Goal: Task Accomplishment & Management: Complete application form

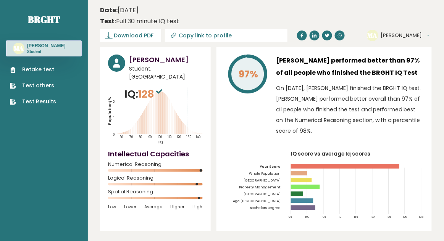
click at [53, 74] on link "Retake test" at bounding box center [33, 70] width 46 height 8
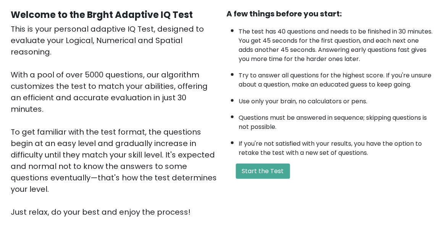
scroll to position [131, 0]
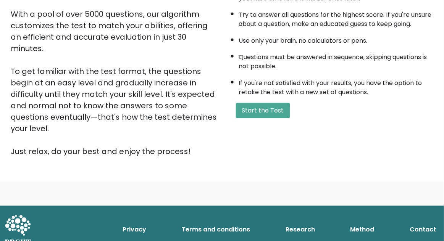
click at [251, 110] on button "Start the Test" at bounding box center [263, 110] width 54 height 15
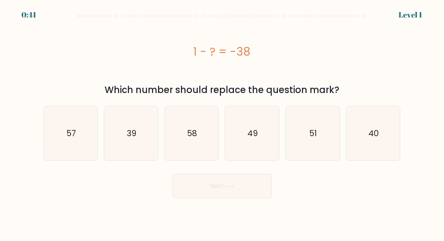
click at [384, 129] on icon "40" at bounding box center [374, 134] width 54 height 54
click at [223, 123] on input "f. 40" at bounding box center [222, 122] width 0 height 2
radio input "true"
click at [147, 143] on icon "39" at bounding box center [131, 134] width 54 height 54
click at [222, 123] on input "b. 39" at bounding box center [222, 122] width 0 height 2
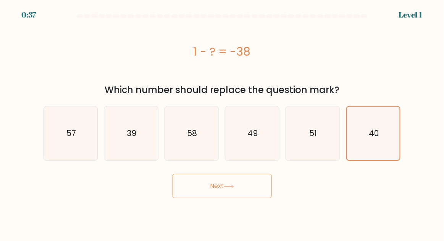
radio input "true"
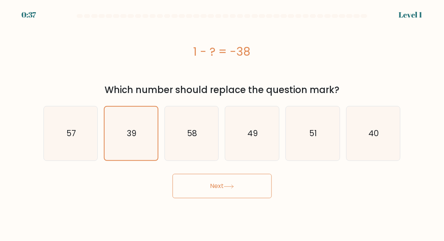
click at [195, 178] on button "Next" at bounding box center [222, 186] width 99 height 24
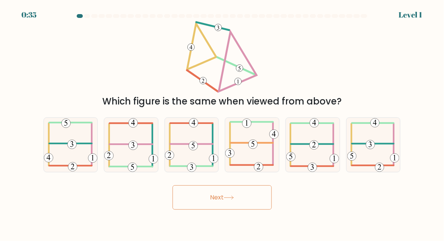
click at [232, 172] on icon at bounding box center [252, 145] width 54 height 54
click at [223, 123] on input "d." at bounding box center [222, 122] width 0 height 2
radio input "true"
click at [53, 164] on icon at bounding box center [71, 144] width 54 height 53
click at [222, 123] on input "a." at bounding box center [222, 122] width 0 height 2
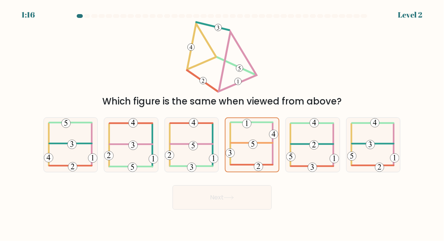
radio input "true"
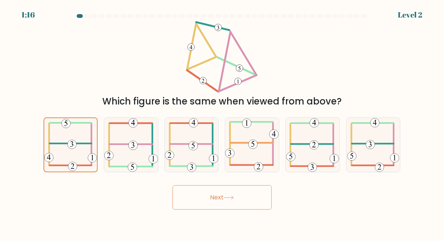
click at [199, 208] on button "Next" at bounding box center [222, 198] width 99 height 24
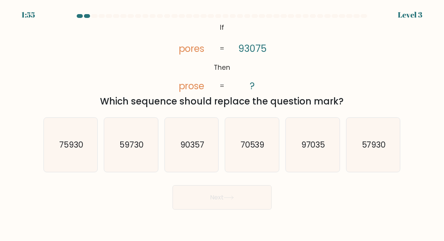
click at [196, 165] on icon "90357" at bounding box center [192, 145] width 54 height 54
click at [222, 123] on input "c. 90357" at bounding box center [222, 122] width 0 height 2
radio input "true"
click at [206, 205] on button "Next" at bounding box center [222, 198] width 99 height 24
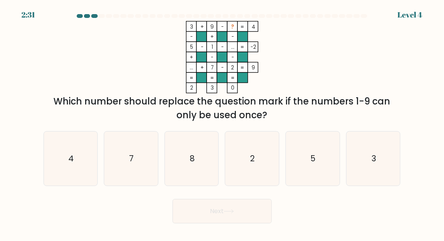
click at [193, 163] on icon "8" at bounding box center [192, 159] width 54 height 54
click at [222, 123] on input "c. 8" at bounding box center [222, 122] width 0 height 2
radio input "true"
click at [211, 224] on button "Next" at bounding box center [222, 211] width 99 height 24
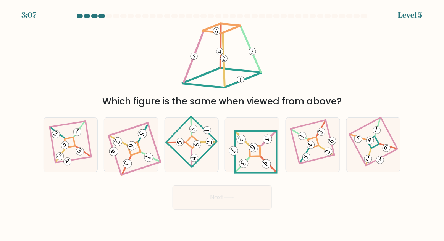
click at [267, 161] on icon at bounding box center [252, 145] width 50 height 44
click at [223, 123] on input "d." at bounding box center [222, 122] width 0 height 2
radio input "true"
click at [252, 206] on button "Next" at bounding box center [222, 198] width 99 height 24
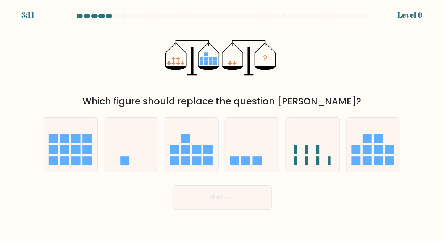
click at [242, 165] on icon at bounding box center [252, 145] width 54 height 45
click at [223, 123] on input "d." at bounding box center [222, 122] width 0 height 2
radio input "true"
click at [339, 173] on label "e." at bounding box center [313, 145] width 55 height 55
click at [223, 123] on input "e." at bounding box center [222, 122] width 0 height 2
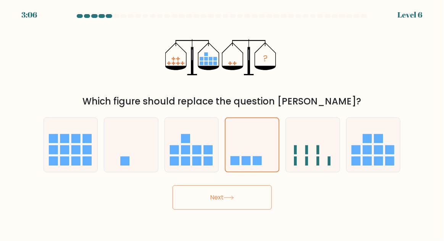
radio input "true"
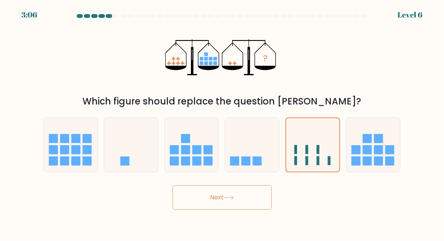
click at [361, 168] on icon at bounding box center [374, 145] width 54 height 45
click at [223, 123] on input "f." at bounding box center [222, 122] width 0 height 2
radio input "true"
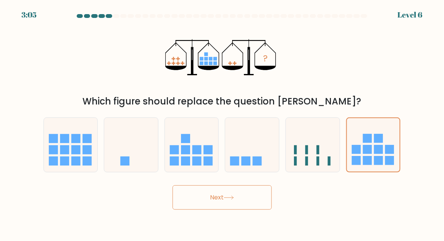
click at [315, 173] on div at bounding box center [313, 145] width 55 height 55
click at [223, 123] on input "e." at bounding box center [222, 122] width 0 height 2
radio input "true"
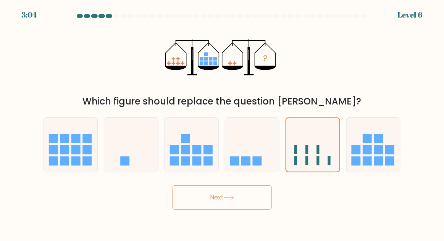
click at [251, 205] on button "Next" at bounding box center [222, 198] width 99 height 24
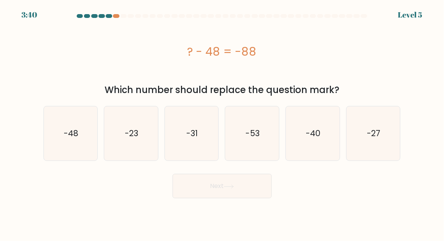
click at [321, 139] on icon "-40" at bounding box center [313, 134] width 54 height 54
click at [223, 123] on input "e. -40" at bounding box center [222, 122] width 0 height 2
radio input "true"
click at [237, 185] on button "Next" at bounding box center [222, 186] width 99 height 24
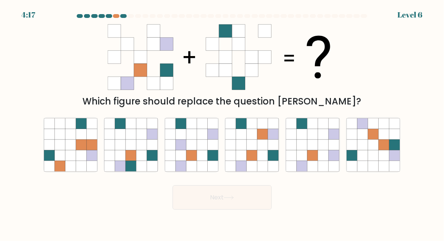
click at [202, 150] on icon at bounding box center [202, 145] width 11 height 11
click at [222, 123] on input "c." at bounding box center [222, 122] width 0 height 2
radio input "true"
click at [145, 172] on icon at bounding box center [141, 166] width 11 height 11
click at [222, 123] on input "b." at bounding box center [222, 122] width 0 height 2
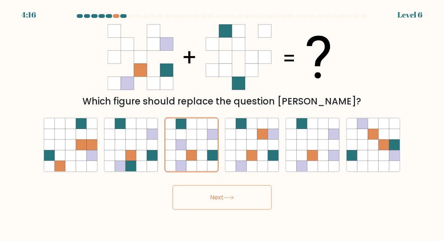
radio input "true"
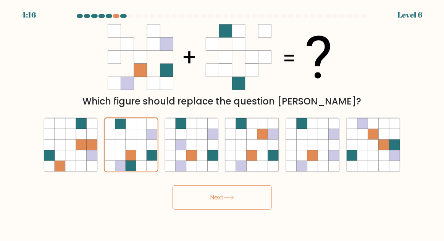
click at [189, 198] on button "Next" at bounding box center [222, 198] width 99 height 24
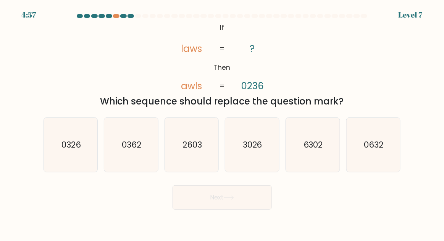
click at [262, 163] on icon "3026" at bounding box center [252, 145] width 54 height 54
click at [223, 123] on input "d. 3026" at bounding box center [222, 122] width 0 height 2
radio input "true"
click at [202, 208] on button "Next" at bounding box center [222, 198] width 99 height 24
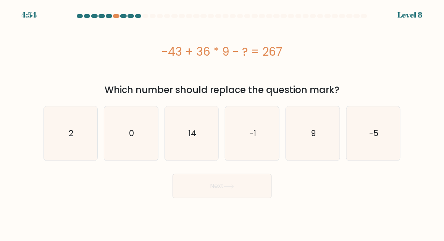
click at [327, 118] on icon "9" at bounding box center [313, 134] width 54 height 54
click at [223, 121] on input "e. 9" at bounding box center [222, 122] width 0 height 2
radio input "true"
click at [248, 181] on button "Next" at bounding box center [222, 186] width 99 height 24
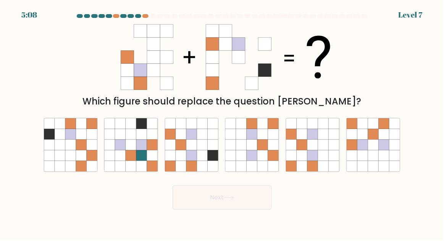
click at [186, 161] on icon at bounding box center [181, 155] width 11 height 11
click at [222, 123] on input "c." at bounding box center [222, 122] width 0 height 2
radio input "true"
click at [217, 210] on button "Next" at bounding box center [222, 198] width 99 height 24
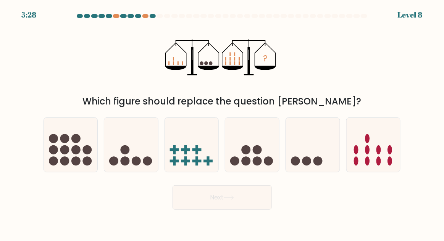
click at [260, 144] on icon at bounding box center [252, 145] width 54 height 45
click at [223, 123] on input "d." at bounding box center [222, 122] width 0 height 2
radio input "true"
click at [262, 205] on button "Next" at bounding box center [222, 198] width 99 height 24
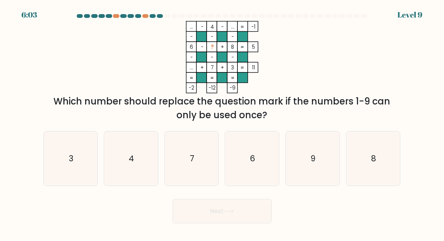
click at [320, 156] on icon "9" at bounding box center [313, 159] width 54 height 54
click at [223, 123] on input "e. 9" at bounding box center [222, 122] width 0 height 2
radio input "true"
click at [267, 215] on button "Next" at bounding box center [222, 211] width 99 height 24
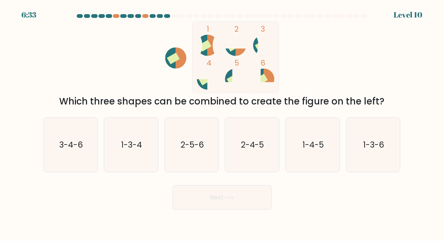
click at [219, 205] on button "Next" at bounding box center [222, 198] width 99 height 24
click at [189, 150] on text "2-5-6" at bounding box center [192, 144] width 23 height 11
click at [222, 123] on input "c. 2-5-6" at bounding box center [222, 122] width 0 height 2
radio input "true"
click at [216, 205] on button "Next" at bounding box center [222, 198] width 99 height 24
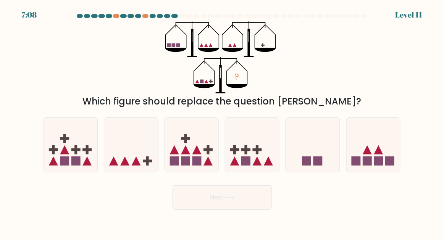
click at [130, 161] on icon at bounding box center [131, 145] width 54 height 45
click at [222, 123] on input "b." at bounding box center [222, 122] width 0 height 2
radio input "true"
click at [240, 209] on button "Next" at bounding box center [222, 198] width 99 height 24
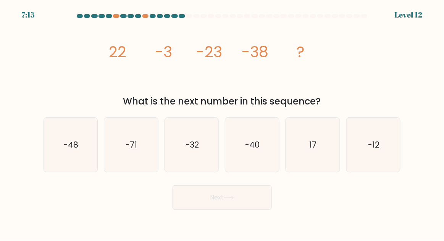
click at [71, 163] on icon "-48" at bounding box center [71, 145] width 54 height 54
click at [222, 123] on input "a. -48" at bounding box center [222, 122] width 0 height 2
radio input "true"
click at [196, 210] on button "Next" at bounding box center [222, 198] width 99 height 24
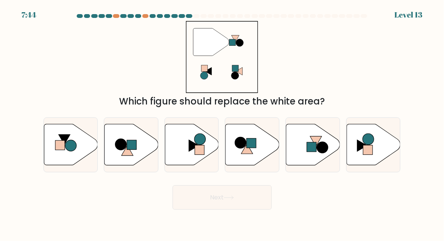
click at [306, 152] on icon at bounding box center [313, 144] width 54 height 41
click at [223, 123] on input "e." at bounding box center [222, 122] width 0 height 2
radio input "true"
click at [231, 210] on button "Next" at bounding box center [222, 198] width 99 height 24
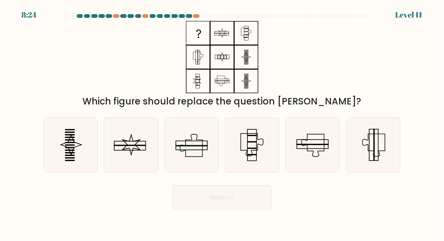
click at [73, 151] on rect at bounding box center [70, 150] width 10 height 1
click at [222, 123] on input "a." at bounding box center [222, 122] width 0 height 2
radio input "true"
click at [230, 200] on icon at bounding box center [229, 198] width 10 height 4
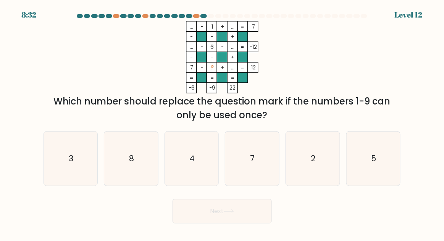
click at [191, 182] on icon "4" at bounding box center [192, 159] width 54 height 54
click at [222, 123] on input "c. 4" at bounding box center [222, 122] width 0 height 2
radio input "true"
click at [188, 215] on button "Next" at bounding box center [222, 211] width 99 height 24
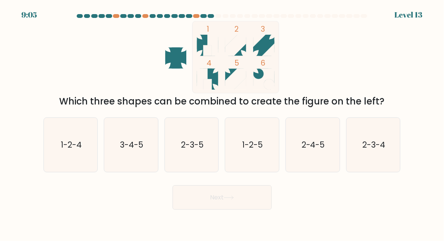
click at [198, 166] on icon "2-3-5" at bounding box center [192, 145] width 54 height 54
click at [222, 123] on input "c. 2-3-5" at bounding box center [222, 122] width 0 height 2
radio input "true"
click at [199, 210] on button "Next" at bounding box center [222, 198] width 99 height 24
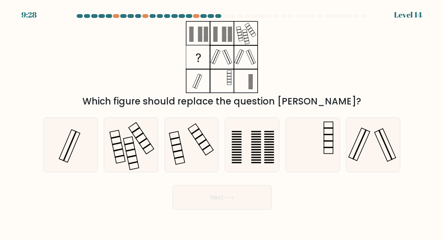
click at [144, 172] on icon at bounding box center [131, 145] width 54 height 54
click at [222, 123] on input "b." at bounding box center [222, 122] width 0 height 2
radio input "true"
click at [180, 205] on button "Next" at bounding box center [222, 198] width 99 height 24
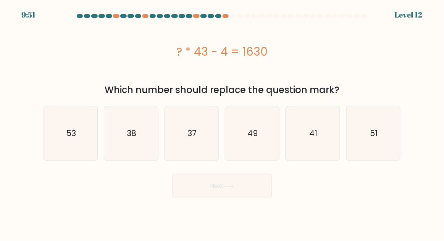
click at [135, 139] on text "38" at bounding box center [132, 133] width 10 height 11
click at [222, 123] on input "b. 38" at bounding box center [222, 122] width 0 height 2
radio input "true"
click at [183, 187] on button "Next" at bounding box center [222, 186] width 99 height 24
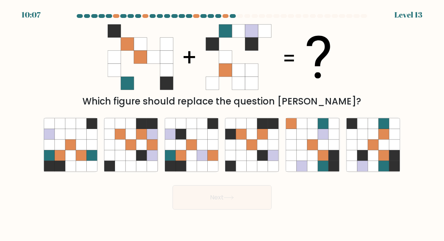
click at [63, 161] on icon at bounding box center [60, 155] width 11 height 11
click at [222, 123] on input "a." at bounding box center [222, 122] width 0 height 2
radio input "true"
click at [219, 210] on button "Next" at bounding box center [222, 198] width 99 height 24
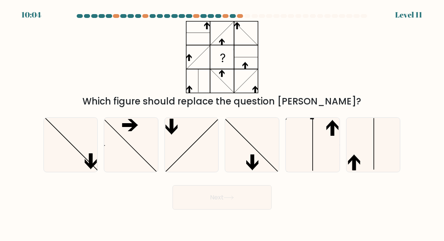
click at [373, 151] on icon at bounding box center [374, 145] width 54 height 54
click at [223, 123] on input "f." at bounding box center [222, 122] width 0 height 2
radio input "true"
click at [230, 200] on icon at bounding box center [229, 198] width 10 height 4
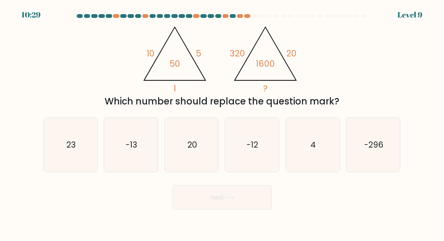
click at [321, 158] on icon "4" at bounding box center [313, 145] width 54 height 54
click at [223, 123] on input "e. 4" at bounding box center [222, 122] width 0 height 2
radio input "true"
click at [249, 210] on button "Next" at bounding box center [222, 198] width 99 height 24
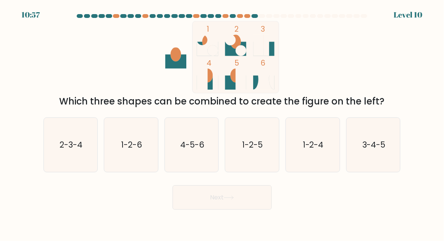
click at [372, 150] on text "3-4-5" at bounding box center [373, 144] width 23 height 11
click at [223, 123] on input "f. 3-4-5" at bounding box center [222, 122] width 0 height 2
radio input "true"
click at [262, 210] on button "Next" at bounding box center [222, 198] width 99 height 24
click at [225, 199] on button "Next" at bounding box center [222, 198] width 99 height 24
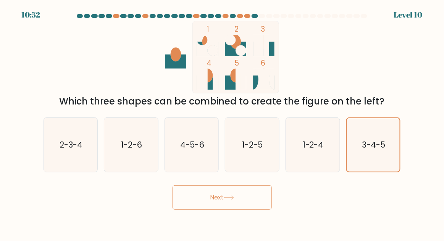
click at [373, 148] on icon "3-4-5" at bounding box center [373, 145] width 53 height 53
click at [223, 123] on input "f. 3-4-5" at bounding box center [222, 122] width 0 height 2
click at [196, 210] on button "Next" at bounding box center [222, 198] width 99 height 24
click at [215, 205] on button "Next" at bounding box center [222, 198] width 99 height 24
click at [212, 209] on button "Next" at bounding box center [222, 198] width 99 height 24
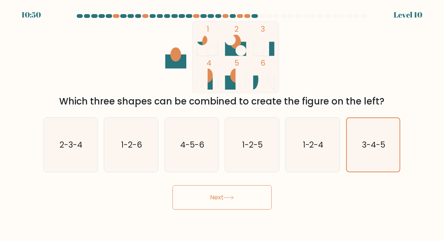
click at [209, 210] on button "Next" at bounding box center [222, 198] width 99 height 24
click at [210, 209] on button "Next" at bounding box center [222, 198] width 99 height 24
click at [208, 210] on button "Next" at bounding box center [222, 198] width 99 height 24
click at [209, 206] on button "Next" at bounding box center [222, 198] width 99 height 24
click at [209, 205] on button "Next" at bounding box center [222, 198] width 99 height 24
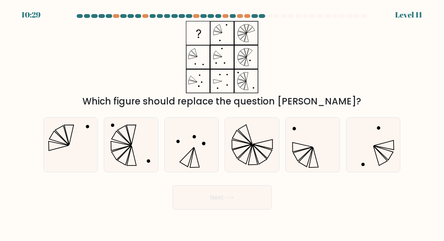
click at [72, 165] on icon at bounding box center [71, 145] width 54 height 54
click at [222, 123] on input "a." at bounding box center [222, 122] width 0 height 2
radio input "true"
click at [220, 210] on button "Next" at bounding box center [222, 198] width 99 height 24
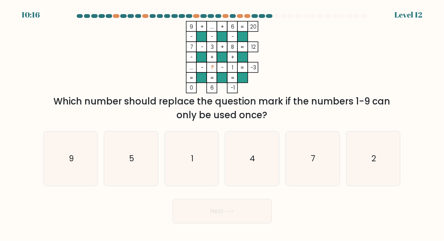
click at [263, 165] on icon "4" at bounding box center [252, 159] width 54 height 54
click at [223, 123] on input "d. 4" at bounding box center [222, 122] width 0 height 2
radio input "true"
click at [248, 215] on button "Next" at bounding box center [222, 211] width 99 height 24
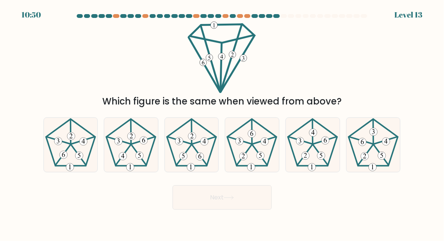
click at [315, 172] on icon at bounding box center [313, 145] width 54 height 54
click at [223, 123] on input "e." at bounding box center [222, 122] width 0 height 2
radio input "true"
click at [255, 210] on button "Next" at bounding box center [222, 198] width 99 height 24
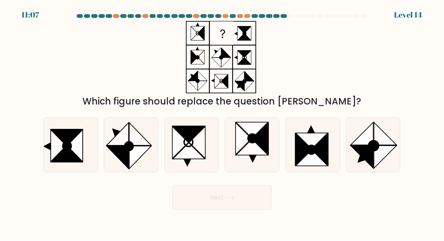
click at [139, 163] on icon at bounding box center [140, 157] width 22 height 23
click at [222, 123] on input "b." at bounding box center [222, 122] width 0 height 2
radio input "true"
click at [192, 210] on button "Next" at bounding box center [222, 198] width 99 height 24
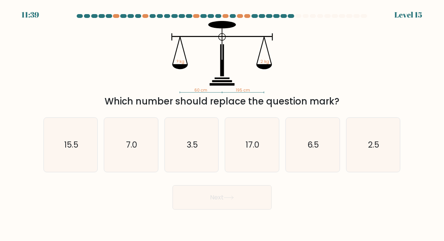
click at [378, 150] on text "2.5" at bounding box center [373, 144] width 11 height 11
click at [223, 123] on input "f. 2.5" at bounding box center [222, 122] width 0 height 2
radio input "true"
click at [253, 205] on button "Next" at bounding box center [222, 198] width 99 height 24
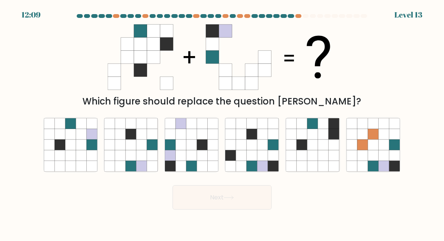
click at [265, 150] on icon at bounding box center [263, 145] width 11 height 11
click at [223, 123] on input "d." at bounding box center [222, 122] width 0 height 2
radio input "true"
click at [255, 206] on button "Next" at bounding box center [222, 198] width 99 height 24
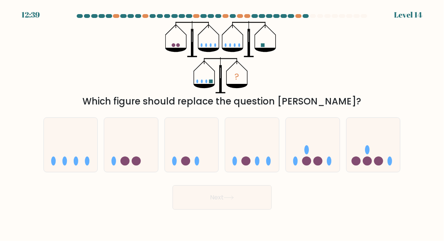
click at [339, 150] on icon at bounding box center [313, 145] width 54 height 45
click at [223, 123] on input "e." at bounding box center [222, 122] width 0 height 2
radio input "true"
click at [263, 210] on button "Next" at bounding box center [222, 198] width 99 height 24
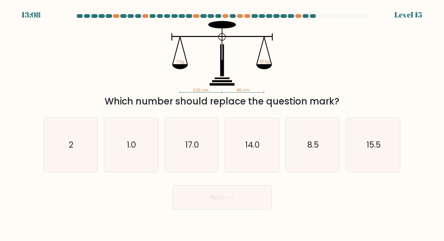
click at [254, 165] on icon "14.0" at bounding box center [252, 145] width 54 height 54
click at [223, 123] on input "d. 14.0" at bounding box center [222, 122] width 0 height 2
radio input "true"
click at [260, 208] on button "Next" at bounding box center [222, 198] width 99 height 24
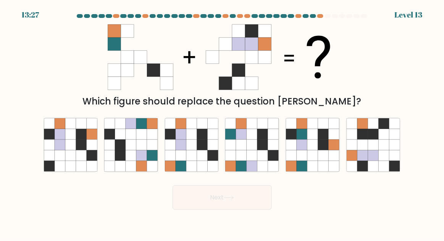
click at [193, 150] on icon at bounding box center [191, 145] width 11 height 11
click at [222, 123] on input "c." at bounding box center [222, 122] width 0 height 2
radio input "true"
click at [220, 205] on button "Next" at bounding box center [222, 198] width 99 height 24
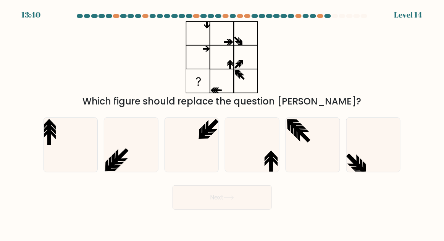
click at [251, 154] on icon at bounding box center [252, 145] width 54 height 54
click at [223, 123] on input "d." at bounding box center [222, 122] width 0 height 2
radio input "true"
click at [238, 207] on button "Next" at bounding box center [222, 198] width 99 height 24
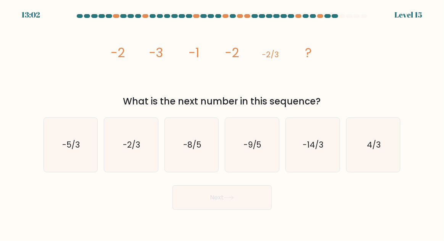
click at [75, 150] on text "-5/3" at bounding box center [71, 144] width 18 height 11
click at [222, 123] on input "a. -5/3" at bounding box center [222, 122] width 0 height 2
radio input "true"
click at [262, 210] on button "Next" at bounding box center [222, 198] width 99 height 24
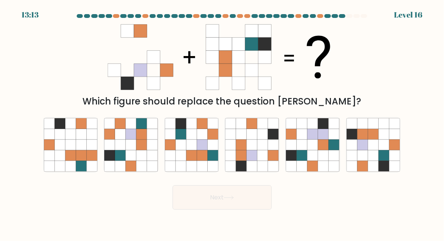
click at [376, 161] on icon at bounding box center [373, 155] width 11 height 11
click at [223, 123] on input "f." at bounding box center [222, 122] width 0 height 2
radio input "true"
click at [203, 206] on button "Next" at bounding box center [222, 198] width 99 height 24
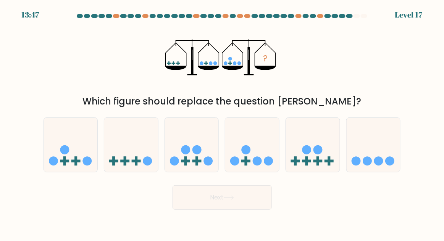
click at [136, 150] on icon at bounding box center [131, 145] width 54 height 45
click at [222, 123] on input "b." at bounding box center [222, 122] width 0 height 2
radio input "true"
click at [204, 210] on button "Next" at bounding box center [222, 198] width 99 height 24
click at [234, 210] on button "Next" at bounding box center [222, 198] width 99 height 24
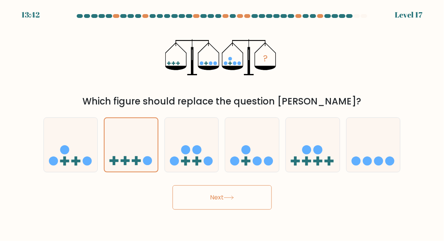
click at [207, 210] on button "Next" at bounding box center [222, 198] width 99 height 24
click at [210, 207] on button "Next" at bounding box center [222, 198] width 99 height 24
click at [211, 210] on button "Next" at bounding box center [222, 198] width 99 height 24
click at [212, 210] on button "Next" at bounding box center [222, 198] width 99 height 24
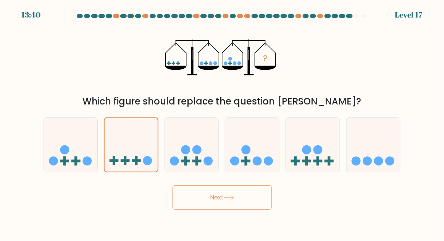
click at [214, 208] on button "Next" at bounding box center [222, 198] width 99 height 24
click at [215, 210] on button "Next" at bounding box center [222, 198] width 99 height 24
click at [204, 207] on button "Next" at bounding box center [222, 198] width 99 height 24
click at [202, 210] on button "Next" at bounding box center [222, 198] width 99 height 24
click at [196, 210] on button "Next" at bounding box center [222, 198] width 99 height 24
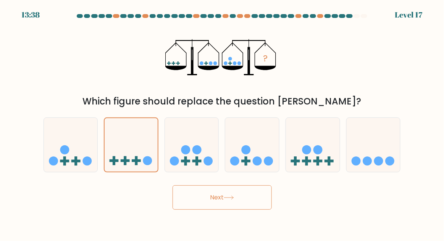
click at [196, 210] on button "Next" at bounding box center [222, 198] width 99 height 24
click at [196, 207] on button "Next" at bounding box center [222, 198] width 99 height 24
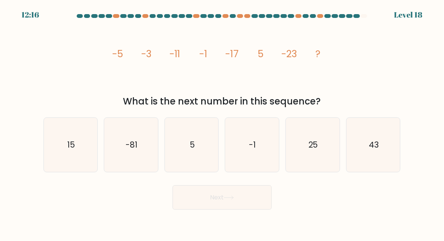
click at [303, 158] on icon "25" at bounding box center [313, 145] width 54 height 54
click at [223, 123] on input "e. 25" at bounding box center [222, 122] width 0 height 2
radio input "true"
click at [82, 165] on icon "15" at bounding box center [71, 145] width 54 height 54
click at [222, 123] on input "a. 15" at bounding box center [222, 122] width 0 height 2
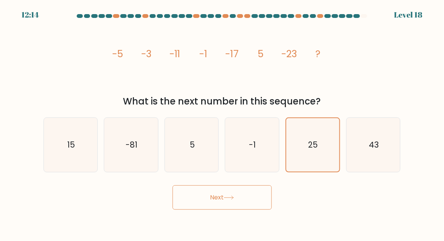
radio input "true"
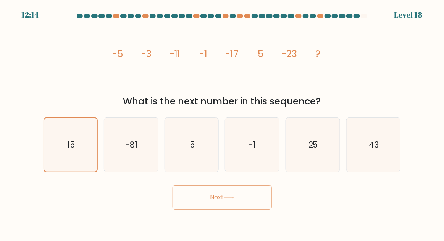
click at [244, 203] on button "Next" at bounding box center [222, 198] width 99 height 24
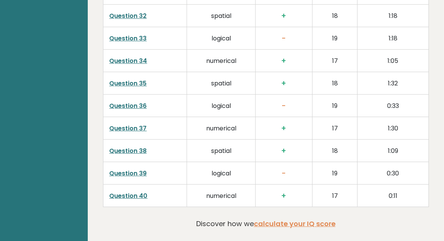
scroll to position [2119, 0]
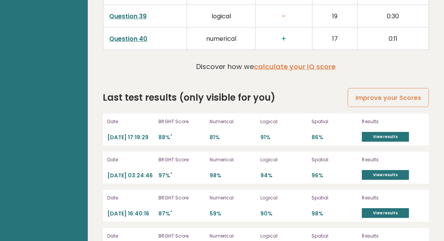
click at [399, 137] on link "View results" at bounding box center [385, 137] width 47 height 10
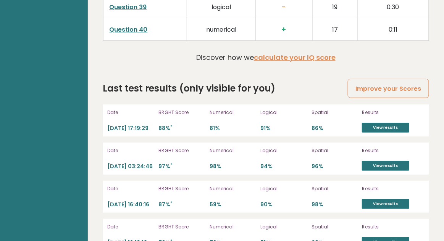
scroll to position [2153, 0]
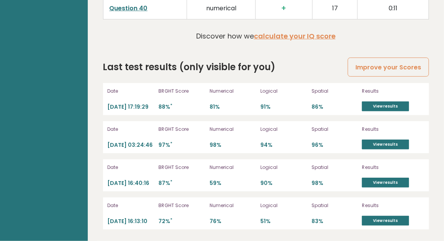
click at [263, 173] on div "Logical 90%" at bounding box center [284, 175] width 46 height 24
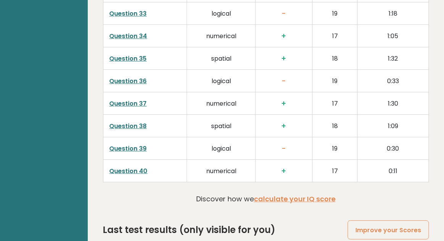
scroll to position [1988, 0]
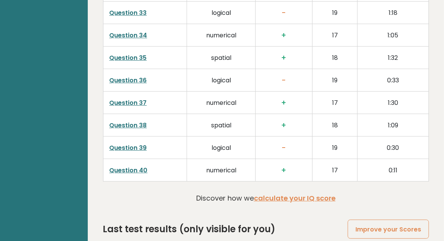
click at [136, 171] on link "Question 40" at bounding box center [129, 170] width 38 height 9
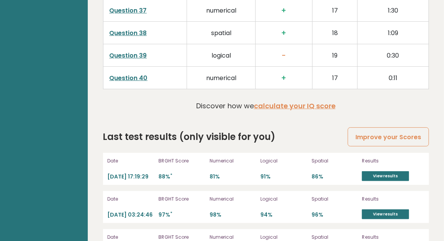
scroll to position [2119, 0]
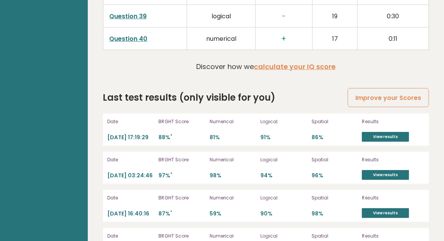
click at [399, 139] on link "View results" at bounding box center [385, 137] width 47 height 10
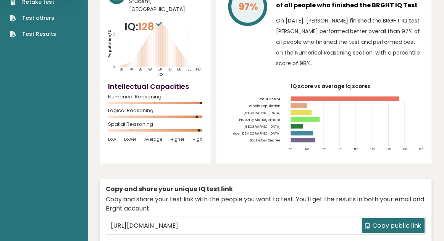
scroll to position [0, 0]
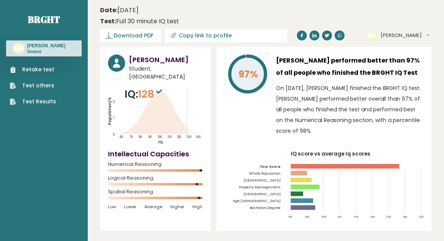
click at [50, 73] on link "Retake test" at bounding box center [33, 70] width 46 height 8
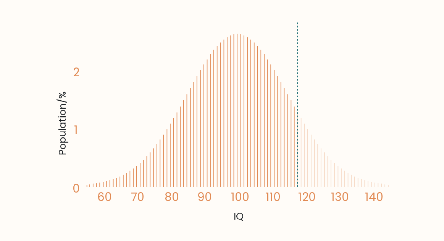
scroll to position [131, 0]
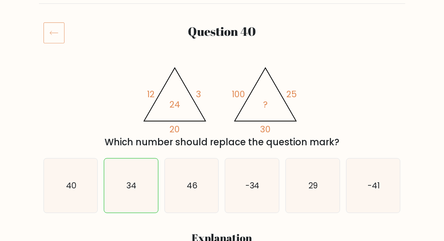
scroll to position [84, 0]
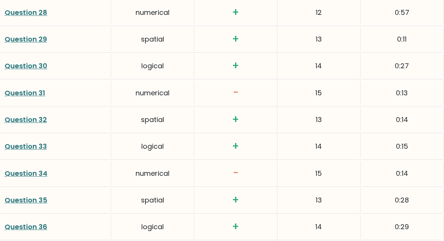
scroll to position [2015, 0]
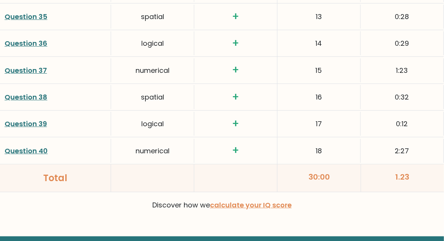
click at [39, 146] on link "Question 40" at bounding box center [26, 151] width 43 height 10
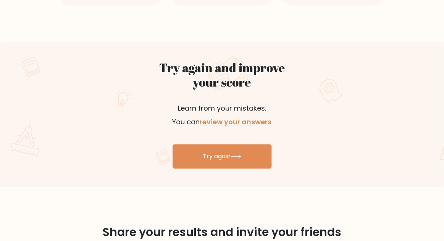
scroll to position [0, 0]
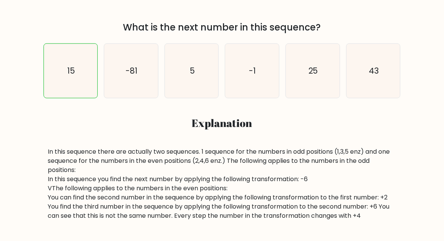
scroll to position [206, 0]
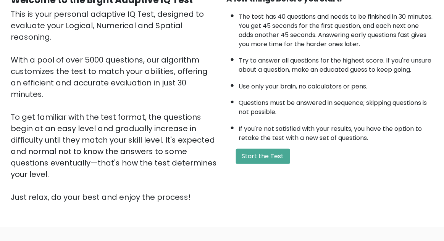
scroll to position [131, 0]
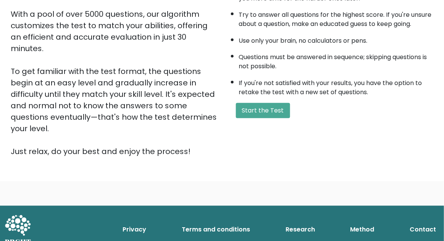
click at [276, 110] on button "Start the Test" at bounding box center [263, 110] width 54 height 15
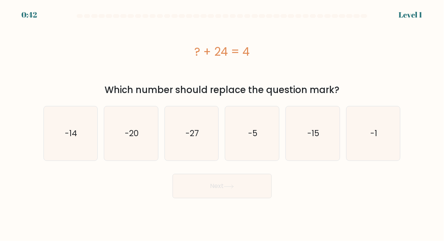
click at [136, 142] on icon "-20" at bounding box center [131, 134] width 54 height 54
click at [222, 123] on input "b. -20" at bounding box center [222, 122] width 0 height 2
radio input "true"
click at [188, 183] on button "Next" at bounding box center [222, 186] width 99 height 24
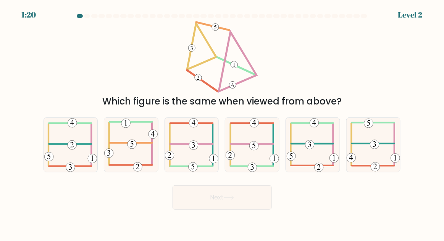
click at [143, 156] on icon at bounding box center [131, 145] width 54 height 54
click at [222, 123] on input "b." at bounding box center [222, 122] width 0 height 2
radio input "true"
click at [214, 207] on button "Next" at bounding box center [222, 198] width 99 height 24
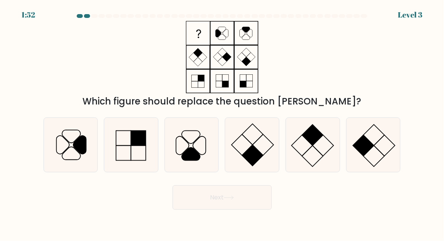
click at [205, 153] on icon at bounding box center [192, 145] width 54 height 54
click at [222, 123] on input "c." at bounding box center [222, 122] width 0 height 2
radio input "true"
click at [200, 203] on button "Next" at bounding box center [222, 198] width 99 height 24
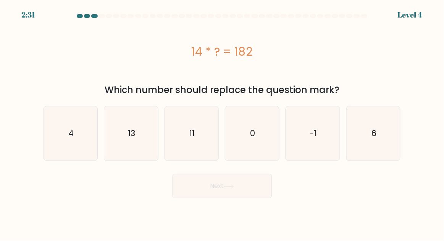
click at [393, 132] on icon "6" at bounding box center [374, 134] width 54 height 54
click at [223, 123] on input "f. 6" at bounding box center [222, 122] width 0 height 2
radio input "true"
click at [243, 193] on button "Next" at bounding box center [222, 186] width 99 height 24
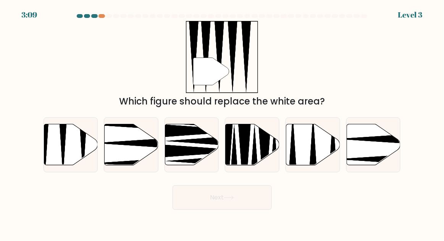
click at [54, 152] on icon at bounding box center [71, 144] width 54 height 41
click at [222, 123] on input "a." at bounding box center [222, 122] width 0 height 2
radio input "true"
click at [233, 210] on button "Next" at bounding box center [222, 198] width 99 height 24
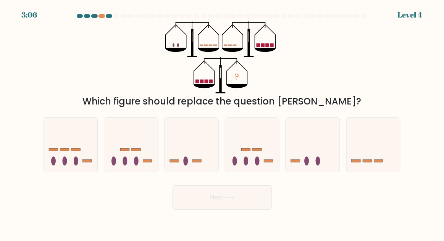
click at [229, 205] on button "Next" at bounding box center [222, 198] width 99 height 24
click at [297, 204] on div "Next" at bounding box center [222, 196] width 367 height 28
click at [195, 160] on icon at bounding box center [192, 145] width 54 height 45
click at [222, 123] on input "c." at bounding box center [222, 122] width 0 height 2
radio input "true"
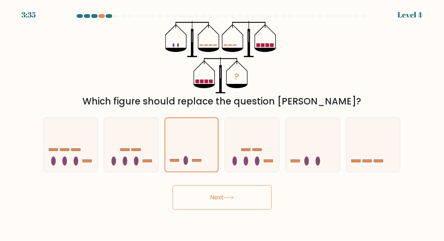
click at [246, 208] on button "Next" at bounding box center [222, 198] width 99 height 24
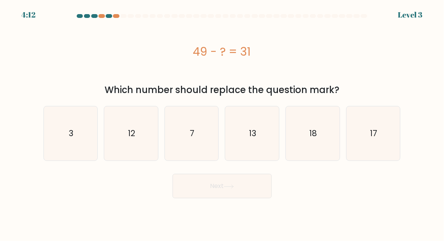
click at [327, 132] on icon "18" at bounding box center [313, 134] width 54 height 54
click at [223, 123] on input "e. 18" at bounding box center [222, 122] width 0 height 2
radio input "true"
click at [254, 176] on button "Next" at bounding box center [222, 186] width 99 height 24
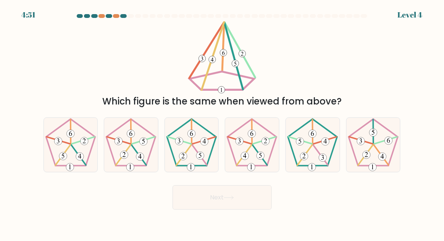
click at [136, 157] on icon at bounding box center [131, 145] width 54 height 54
click at [222, 123] on input "b." at bounding box center [222, 122] width 0 height 2
radio input "true"
click at [212, 207] on button "Next" at bounding box center [222, 198] width 99 height 24
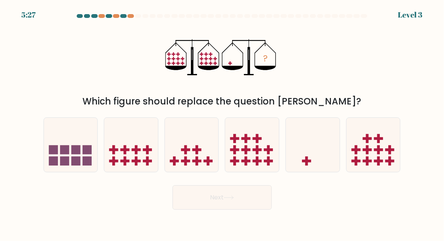
click at [320, 158] on icon at bounding box center [313, 145] width 54 height 45
click at [223, 123] on input "e." at bounding box center [222, 122] width 0 height 2
radio input "true"
click at [266, 200] on button "Next" at bounding box center [222, 198] width 99 height 24
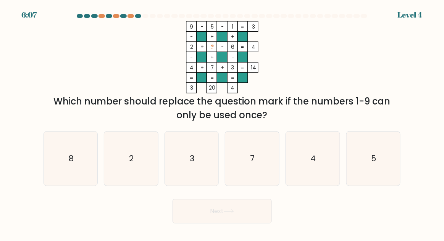
click at [75, 186] on icon "8" at bounding box center [71, 159] width 54 height 54
click at [222, 123] on input "a. 8" at bounding box center [222, 122] width 0 height 2
radio input "true"
click at [216, 214] on button "Next" at bounding box center [222, 211] width 99 height 24
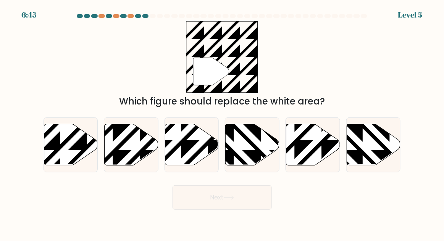
click at [70, 151] on icon at bounding box center [71, 144] width 54 height 41
click at [222, 123] on input "a." at bounding box center [222, 122] width 0 height 2
radio input "true"
click at [212, 208] on button "Next" at bounding box center [222, 198] width 99 height 24
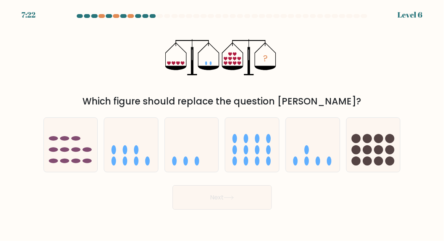
click at [321, 164] on icon at bounding box center [313, 145] width 54 height 45
click at [223, 123] on input "e." at bounding box center [222, 122] width 0 height 2
radio input "true"
click at [249, 204] on button "Next" at bounding box center [222, 198] width 99 height 24
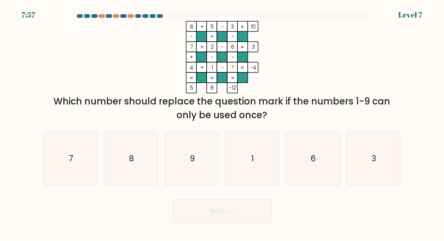
click at [203, 156] on icon "9" at bounding box center [192, 159] width 54 height 54
click at [222, 123] on input "c. 9" at bounding box center [222, 122] width 0 height 2
radio input "true"
click at [199, 213] on button "Next" at bounding box center [222, 211] width 99 height 24
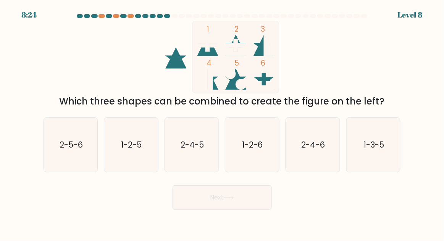
click at [257, 150] on text "1-2-6" at bounding box center [252, 144] width 21 height 11
click at [223, 123] on input "d. 1-2-6" at bounding box center [222, 122] width 0 height 2
radio input "true"
click at [235, 205] on button "Next" at bounding box center [222, 198] width 99 height 24
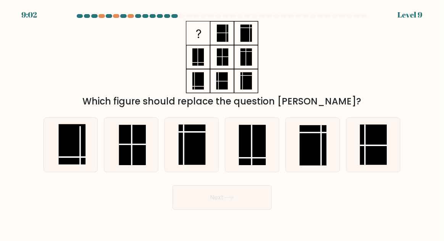
click at [78, 162] on rect at bounding box center [71, 144] width 27 height 40
click at [222, 123] on input "a." at bounding box center [222, 122] width 0 height 2
radio input "true"
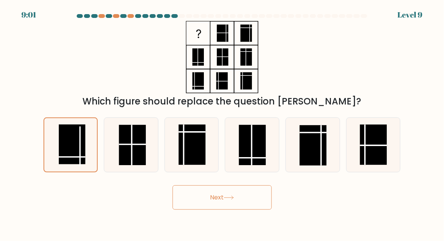
click at [187, 210] on button "Next" at bounding box center [222, 198] width 99 height 24
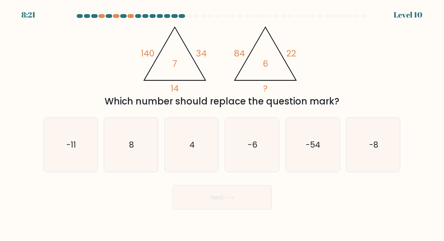
click at [140, 161] on icon "8" at bounding box center [131, 145] width 54 height 54
click at [222, 123] on input "b. 8" at bounding box center [222, 122] width 0 height 2
radio input "true"
click at [194, 210] on button "Next" at bounding box center [222, 198] width 99 height 24
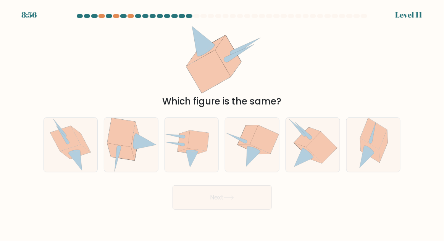
click at [299, 196] on div "Next" at bounding box center [222, 196] width 367 height 28
click at [328, 159] on icon at bounding box center [321, 148] width 31 height 32
click at [223, 123] on input "e." at bounding box center [222, 122] width 0 height 2
radio input "true"
click at [251, 210] on button "Next" at bounding box center [222, 198] width 99 height 24
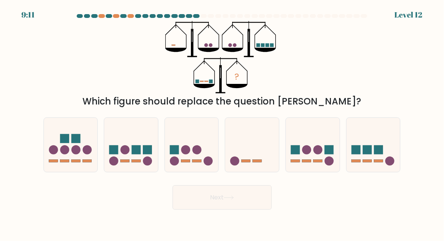
click at [246, 168] on icon at bounding box center [252, 145] width 54 height 45
click at [223, 123] on input "d." at bounding box center [222, 122] width 0 height 2
radio input "true"
click at [235, 210] on button "Next" at bounding box center [222, 198] width 99 height 24
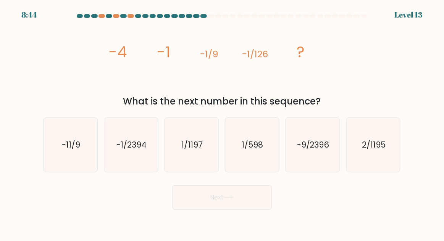
click at [253, 170] on icon "1/598" at bounding box center [252, 145] width 54 height 54
click at [223, 123] on input "d. 1/598" at bounding box center [222, 122] width 0 height 2
radio input "true"
click at [130, 169] on icon "-1/2394" at bounding box center [131, 145] width 54 height 54
click at [222, 123] on input "b. -1/2394" at bounding box center [222, 122] width 0 height 2
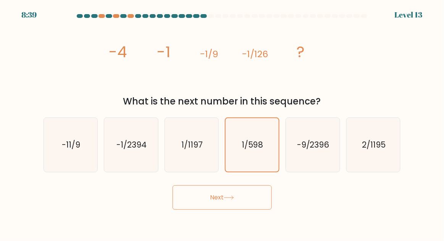
radio input "true"
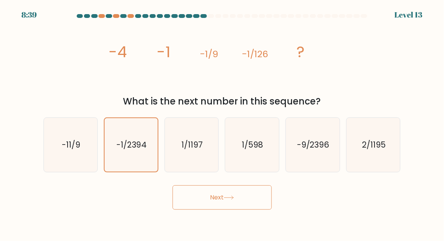
click at [242, 204] on button "Next" at bounding box center [222, 198] width 99 height 24
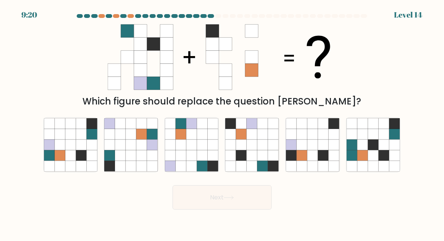
click at [218, 209] on button "Next" at bounding box center [222, 198] width 99 height 24
click at [267, 161] on icon at bounding box center [263, 155] width 11 height 11
click at [223, 123] on input "d." at bounding box center [222, 122] width 0 height 2
radio input "true"
click at [61, 150] on icon at bounding box center [60, 145] width 11 height 11
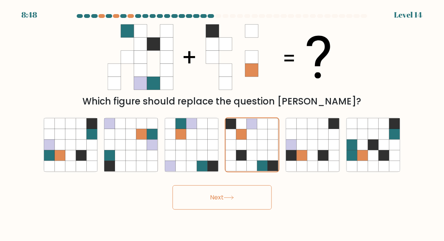
click at [222, 123] on input "a." at bounding box center [222, 122] width 0 height 2
radio input "true"
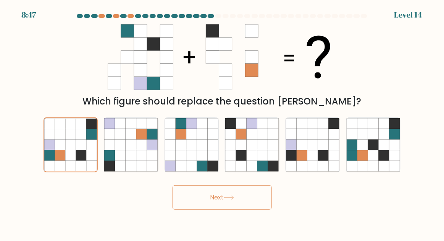
click at [242, 210] on button "Next" at bounding box center [222, 198] width 99 height 24
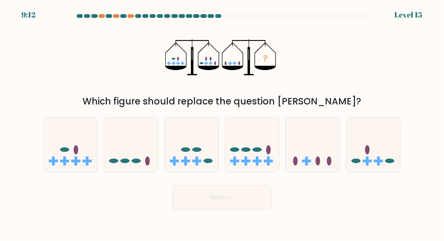
click at [313, 168] on icon at bounding box center [313, 145] width 54 height 45
click at [223, 123] on input "e." at bounding box center [222, 122] width 0 height 2
radio input "true"
click at [261, 210] on button "Next" at bounding box center [222, 198] width 99 height 24
click at [251, 210] on button "Next" at bounding box center [222, 198] width 99 height 24
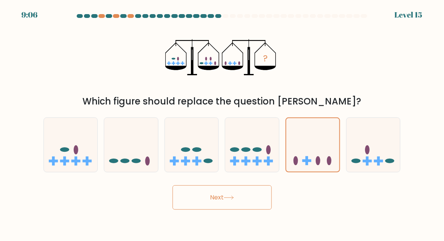
click at [256, 210] on button "Next" at bounding box center [222, 198] width 99 height 24
click at [261, 209] on button "Next" at bounding box center [222, 198] width 99 height 24
click at [262, 208] on button "Next" at bounding box center [222, 198] width 99 height 24
click at [259, 210] on button "Next" at bounding box center [222, 198] width 99 height 24
click at [255, 210] on button "Next" at bounding box center [222, 198] width 99 height 24
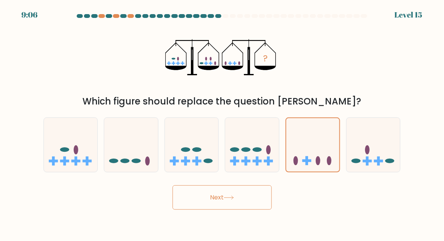
click at [257, 210] on button "Next" at bounding box center [222, 198] width 99 height 24
click at [256, 210] on button "Next" at bounding box center [222, 198] width 99 height 24
click at [252, 210] on button "Next" at bounding box center [222, 198] width 99 height 24
click at [254, 210] on button "Next" at bounding box center [222, 198] width 99 height 24
click at [253, 210] on button "Next" at bounding box center [222, 198] width 99 height 24
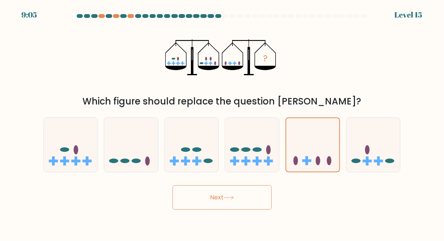
click at [256, 209] on button "Next" at bounding box center [222, 198] width 99 height 24
click at [258, 207] on button "Next" at bounding box center [222, 198] width 99 height 24
click at [259, 207] on button "Next" at bounding box center [222, 198] width 99 height 24
click at [259, 210] on button "Next" at bounding box center [222, 198] width 99 height 24
click at [262, 210] on button "Next" at bounding box center [222, 198] width 99 height 24
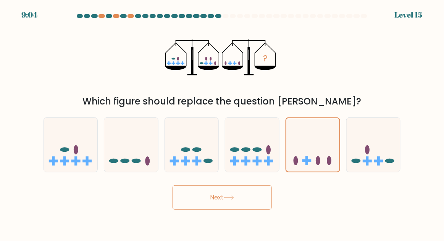
click at [260, 210] on button "Next" at bounding box center [222, 198] width 99 height 24
click at [262, 210] on button "Next" at bounding box center [222, 198] width 99 height 24
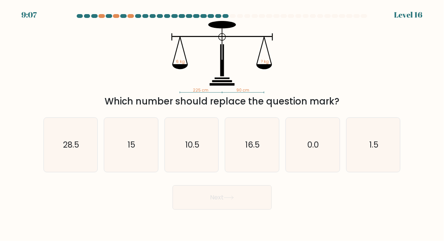
click at [186, 150] on text "10.5" at bounding box center [192, 144] width 14 height 11
click at [222, 123] on input "c. 10.5" at bounding box center [222, 122] width 0 height 2
radio input "true"
click at [199, 210] on button "Next" at bounding box center [222, 198] width 99 height 24
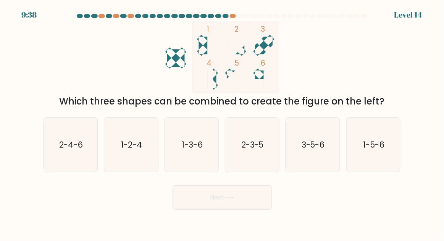
click at [260, 142] on icon "2-3-5" at bounding box center [252, 145] width 54 height 54
click at [223, 123] on input "d. 2-3-5" at bounding box center [222, 122] width 0 height 2
radio input "true"
click at [246, 208] on button "Next" at bounding box center [222, 198] width 99 height 24
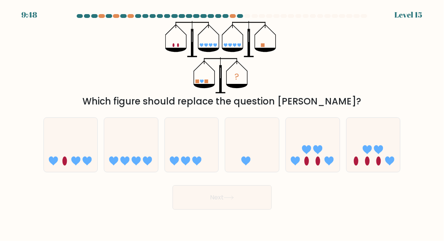
click at [378, 154] on icon at bounding box center [374, 145] width 54 height 45
click at [223, 123] on input "f." at bounding box center [222, 122] width 0 height 2
radio input "true"
click at [247, 210] on button "Next" at bounding box center [222, 198] width 99 height 24
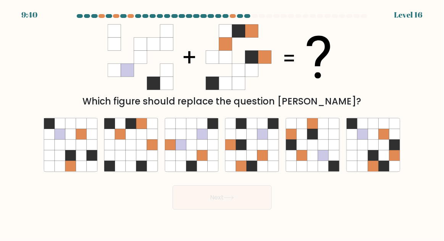
click at [255, 150] on icon at bounding box center [252, 145] width 11 height 11
click at [223, 123] on input "d." at bounding box center [222, 122] width 0 height 2
radio input "true"
click at [231, 204] on button "Next" at bounding box center [222, 198] width 99 height 24
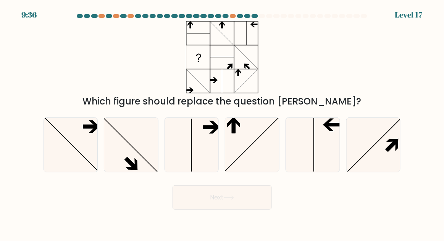
click at [391, 162] on icon at bounding box center [374, 145] width 54 height 54
click at [223, 123] on input "f." at bounding box center [222, 122] width 0 height 2
radio input "true"
click at [260, 210] on button "Next" at bounding box center [222, 198] width 99 height 24
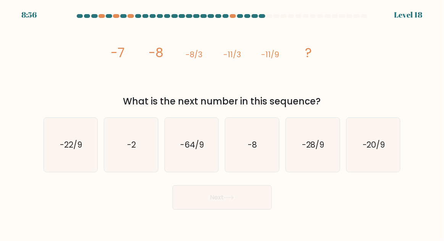
click at [139, 149] on icon "-2" at bounding box center [131, 145] width 54 height 54
click at [222, 123] on input "b. -2" at bounding box center [222, 122] width 0 height 2
radio input "true"
click at [206, 205] on button "Next" at bounding box center [222, 198] width 99 height 24
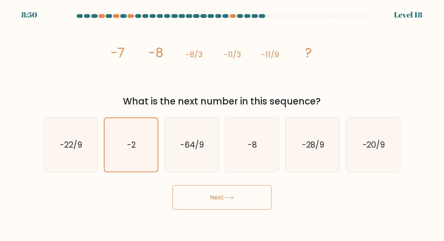
click at [243, 204] on button "Next" at bounding box center [222, 198] width 99 height 24
click at [253, 208] on button "Next" at bounding box center [222, 198] width 99 height 24
click at [248, 208] on button "Next" at bounding box center [222, 198] width 99 height 24
click at [247, 210] on button "Next" at bounding box center [222, 198] width 99 height 24
click at [248, 202] on button "Next" at bounding box center [222, 198] width 99 height 24
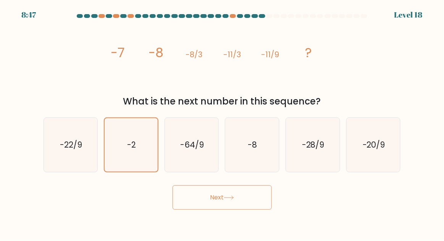
click at [246, 204] on button "Next" at bounding box center [222, 198] width 99 height 24
click at [248, 202] on button "Next" at bounding box center [222, 198] width 99 height 24
click at [251, 202] on button "Next" at bounding box center [222, 198] width 99 height 24
click at [253, 206] on button "Next" at bounding box center [222, 198] width 99 height 24
click at [254, 200] on button "Next" at bounding box center [222, 198] width 99 height 24
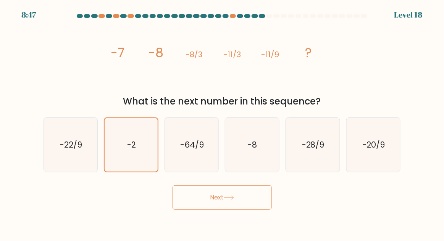
click at [256, 199] on button "Next" at bounding box center [222, 198] width 99 height 24
click at [258, 199] on button "Next" at bounding box center [222, 198] width 99 height 24
click at [147, 136] on icon "-2" at bounding box center [131, 145] width 54 height 54
click at [222, 123] on input "b. -2" at bounding box center [222, 122] width 0 height 2
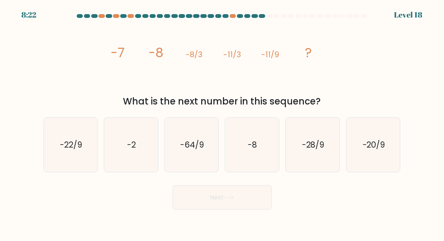
radio input "true"
click at [212, 206] on button "Next" at bounding box center [222, 198] width 99 height 24
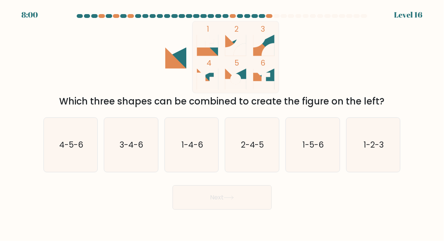
scroll to position [2, 0]
click at [204, 159] on icon "1-4-6" at bounding box center [192, 145] width 54 height 54
click at [222, 123] on input "c. 1-4-6" at bounding box center [222, 122] width 0 height 2
radio input "true"
click at [234, 200] on icon at bounding box center [229, 198] width 10 height 4
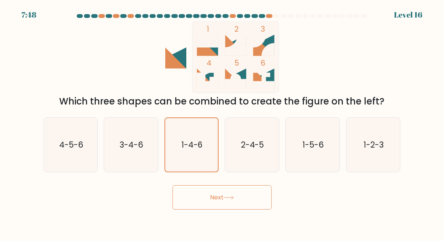
click at [252, 199] on button "Next" at bounding box center [222, 198] width 99 height 24
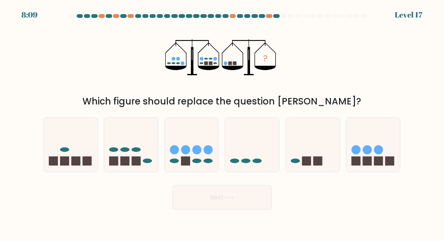
click at [49, 84] on div "? Which figure should replace the question mark?" at bounding box center [222, 64] width 367 height 87
click at [316, 161] on icon at bounding box center [313, 145] width 54 height 45
click at [223, 123] on input "e." at bounding box center [222, 122] width 0 height 2
radio input "true"
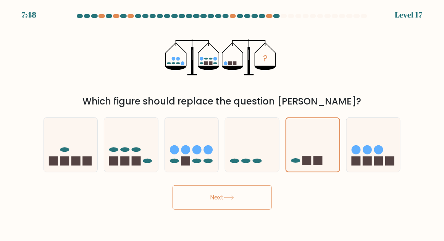
click at [243, 210] on button "Next" at bounding box center [222, 198] width 99 height 24
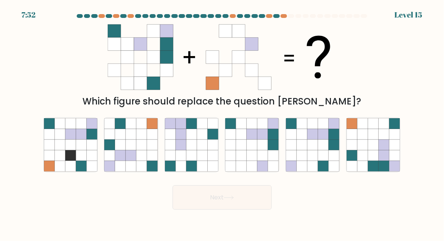
click at [393, 150] on icon at bounding box center [394, 145] width 11 height 11
click at [223, 123] on input "f." at bounding box center [222, 122] width 0 height 2
radio input "true"
click at [249, 205] on button "Next" at bounding box center [222, 198] width 99 height 24
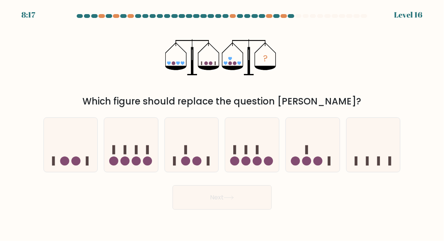
click at [194, 158] on icon at bounding box center [192, 145] width 54 height 45
click at [222, 123] on input "c." at bounding box center [222, 122] width 0 height 2
radio input "true"
click at [227, 210] on button "Next" at bounding box center [222, 198] width 99 height 24
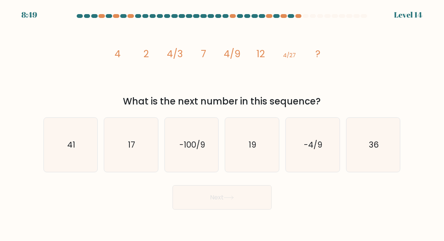
click at [119, 165] on icon "17" at bounding box center [131, 145] width 54 height 54
click at [222, 123] on input "b. 17" at bounding box center [222, 122] width 0 height 2
radio input "true"
click at [196, 209] on button "Next" at bounding box center [222, 198] width 99 height 24
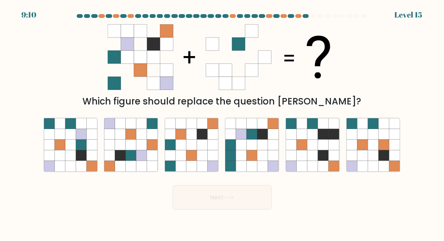
click at [69, 150] on icon at bounding box center [70, 145] width 11 height 11
click at [222, 123] on input "a." at bounding box center [222, 122] width 0 height 2
radio input "true"
click at [207, 206] on button "Next" at bounding box center [222, 198] width 99 height 24
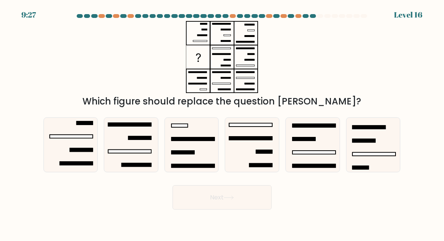
click at [75, 150] on icon at bounding box center [71, 145] width 54 height 54
click at [222, 123] on input "a." at bounding box center [222, 122] width 0 height 2
radio input "true"
click at [252, 210] on button "Next" at bounding box center [222, 198] width 99 height 24
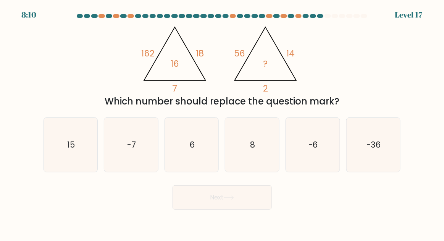
click at [199, 153] on icon "6" at bounding box center [192, 145] width 54 height 54
click at [222, 123] on input "c. 6" at bounding box center [222, 122] width 0 height 2
radio input "true"
click at [219, 210] on button "Next" at bounding box center [222, 198] width 99 height 24
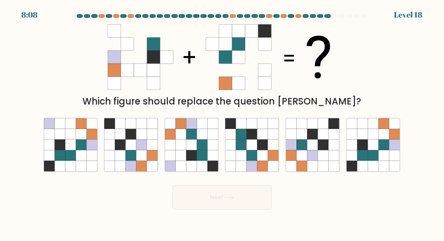
click at [390, 140] on icon at bounding box center [394, 134] width 11 height 11
click at [223, 123] on input "f." at bounding box center [222, 122] width 0 height 2
radio input "true"
click at [244, 210] on button "Next" at bounding box center [222, 198] width 99 height 24
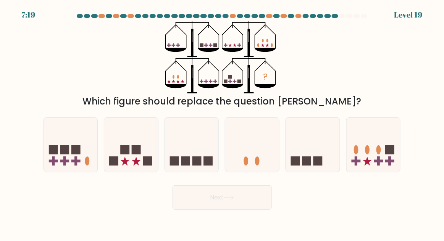
scroll to position [10, 0]
click at [373, 159] on icon at bounding box center [374, 145] width 54 height 45
click at [223, 123] on input "f." at bounding box center [222, 122] width 0 height 2
radio input "true"
click at [267, 208] on button "Next" at bounding box center [222, 198] width 99 height 24
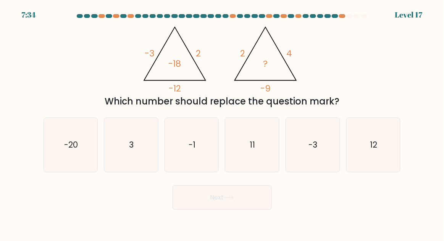
click at [326, 140] on icon "-3" at bounding box center [313, 145] width 54 height 54
click at [223, 123] on input "e. -3" at bounding box center [222, 122] width 0 height 2
radio input "true"
click at [257, 191] on button "Next" at bounding box center [222, 198] width 99 height 24
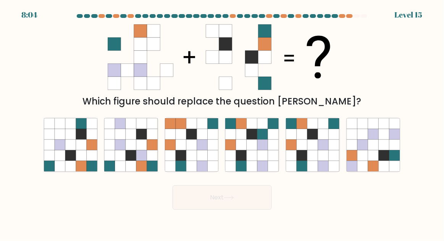
click at [315, 150] on icon at bounding box center [312, 145] width 11 height 11
click at [223, 123] on input "e." at bounding box center [222, 122] width 0 height 2
radio input "true"
click at [254, 209] on button "Next" at bounding box center [222, 198] width 99 height 24
click at [251, 204] on button "Next" at bounding box center [222, 198] width 99 height 24
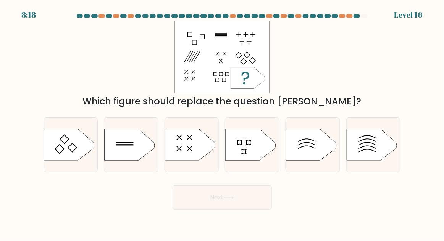
click at [124, 149] on icon at bounding box center [130, 144] width 50 height 31
click at [222, 123] on input "b." at bounding box center [222, 122] width 0 height 2
radio input "true"
click at [206, 197] on button "Next" at bounding box center [222, 198] width 99 height 24
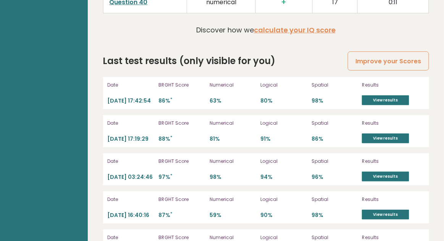
scroll to position [2160, 0]
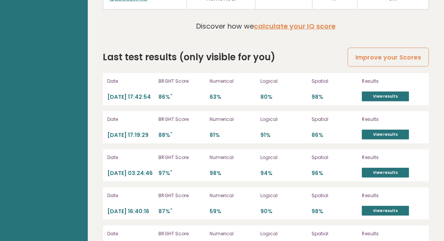
click at [403, 95] on link "View results" at bounding box center [385, 97] width 47 height 10
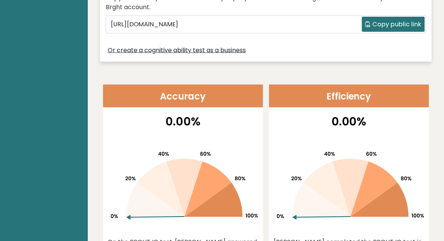
scroll to position [0, 0]
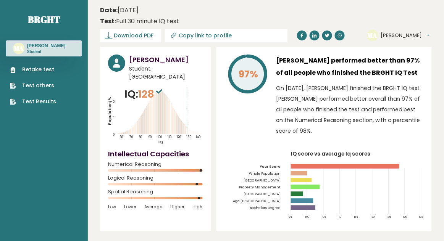
click at [35, 74] on link "Retake test" at bounding box center [33, 70] width 46 height 8
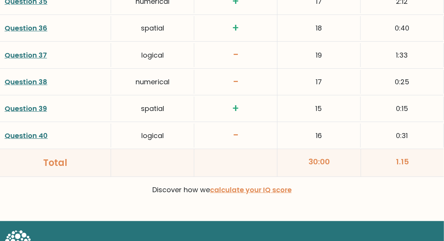
scroll to position [2034, 0]
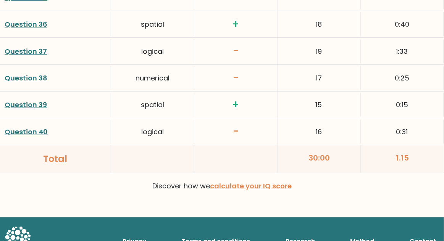
click at [29, 127] on link "Question 40" at bounding box center [26, 132] width 43 height 10
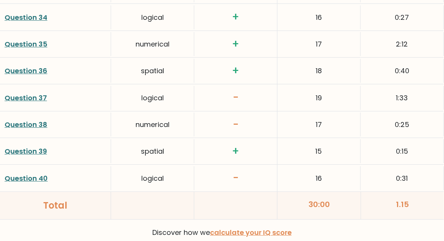
scroll to position [1987, 0]
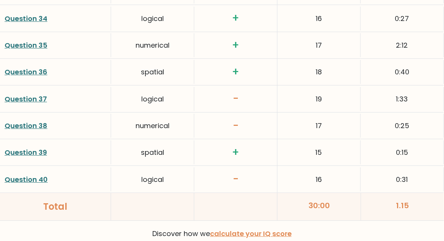
click at [25, 121] on link "Question 38" at bounding box center [26, 126] width 43 height 10
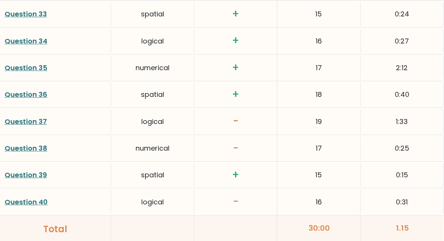
scroll to position [1963, 0]
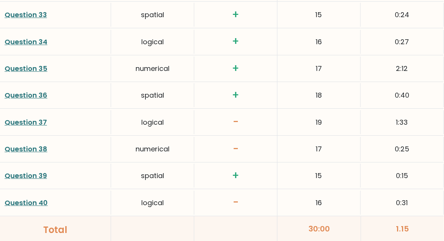
click at [25, 120] on link "Question 37" at bounding box center [26, 123] width 42 height 10
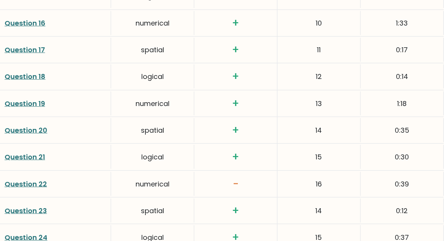
scroll to position [1528, 0]
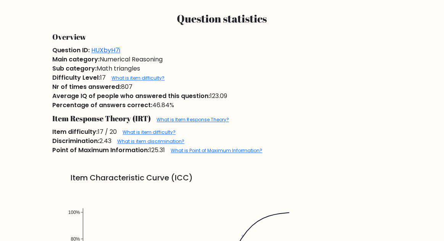
scroll to position [454, 0]
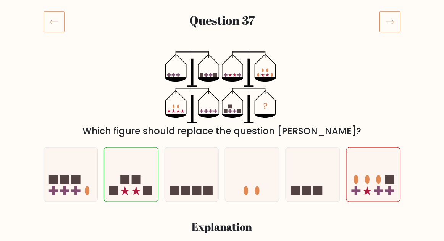
scroll to position [89, 0]
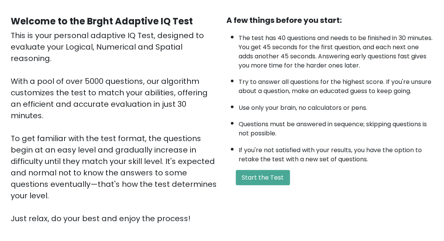
scroll to position [131, 0]
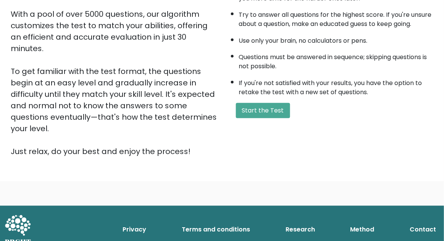
click at [277, 112] on button "Start the Test" at bounding box center [263, 110] width 54 height 15
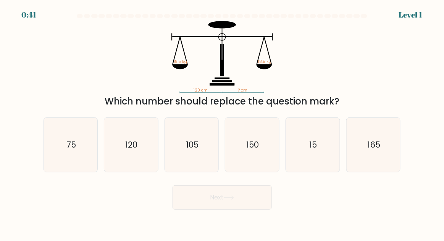
click at [136, 144] on icon "120" at bounding box center [131, 145] width 54 height 54
click at [222, 123] on input "b. 120" at bounding box center [222, 122] width 0 height 2
radio input "true"
click at [189, 210] on button "Next" at bounding box center [222, 198] width 99 height 24
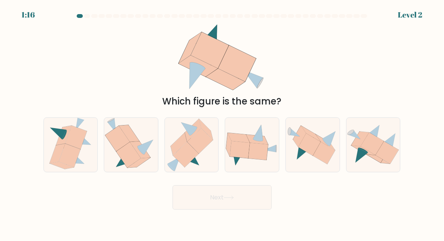
click at [139, 167] on icon at bounding box center [128, 155] width 24 height 26
click at [222, 123] on input "b." at bounding box center [222, 122] width 0 height 2
radio input "true"
click at [196, 207] on button "Next" at bounding box center [222, 198] width 99 height 24
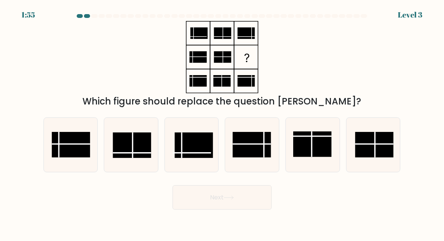
click at [383, 158] on rect at bounding box center [374, 145] width 39 height 26
click at [223, 123] on input "f." at bounding box center [222, 122] width 0 height 2
radio input "true"
click at [319, 157] on rect at bounding box center [313, 144] width 39 height 26
click at [223, 123] on input "e." at bounding box center [222, 122] width 0 height 2
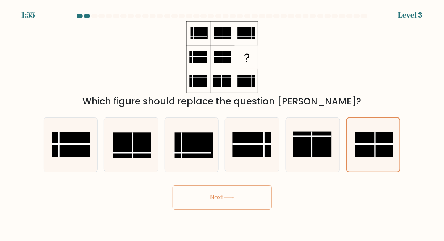
radio input "true"
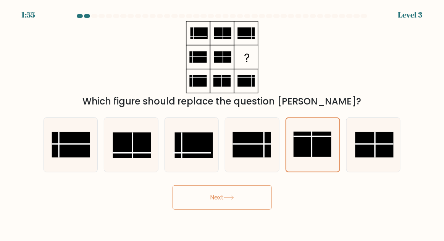
click at [252, 158] on rect at bounding box center [252, 145] width 39 height 26
click at [223, 123] on input "d." at bounding box center [222, 122] width 0 height 2
radio input "true"
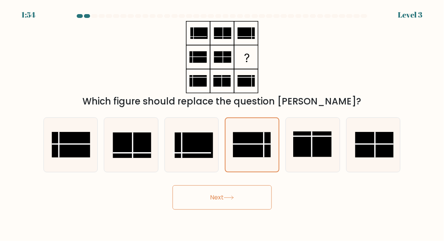
click at [244, 208] on button "Next" at bounding box center [222, 198] width 99 height 24
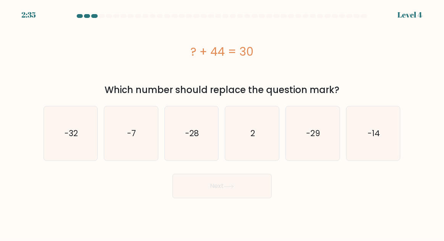
click at [390, 141] on icon "-14" at bounding box center [374, 134] width 54 height 54
click at [223, 123] on input "f. -14" at bounding box center [222, 122] width 0 height 2
radio input "true"
click at [257, 197] on button "Next" at bounding box center [222, 186] width 99 height 24
click at [242, 189] on button "Next" at bounding box center [222, 186] width 99 height 24
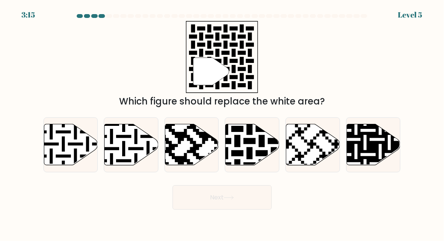
click at [255, 153] on icon at bounding box center [268, 122] width 97 height 97
click at [223, 123] on input "d." at bounding box center [222, 122] width 0 height 2
radio input "true"
click at [243, 191] on form "a." at bounding box center [222, 112] width 444 height 196
click at [232, 200] on icon at bounding box center [229, 198] width 10 height 4
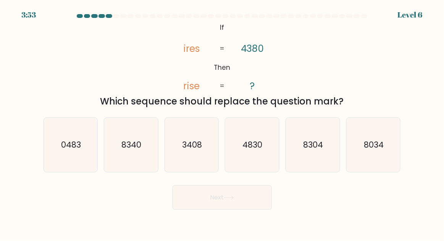
click at [202, 150] on text "3408" at bounding box center [193, 144] width 20 height 11
click at [222, 123] on input "c. 3408" at bounding box center [222, 122] width 0 height 2
radio input "true"
click at [206, 203] on button "Next" at bounding box center [222, 198] width 99 height 24
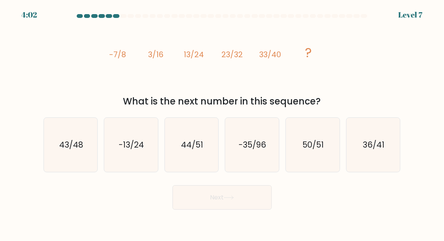
click at [80, 162] on icon "43/48" at bounding box center [71, 145] width 54 height 54
click at [222, 123] on input "a. 43/48" at bounding box center [222, 122] width 0 height 2
radio input "true"
click at [187, 199] on button "Next" at bounding box center [222, 198] width 99 height 24
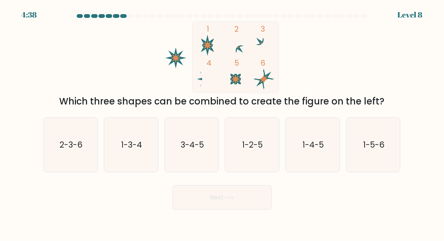
click at [63, 162] on icon "2-3-6" at bounding box center [71, 145] width 54 height 54
click at [222, 123] on input "a. 2-3-6" at bounding box center [222, 122] width 0 height 2
radio input "true"
click at [225, 204] on button "Next" at bounding box center [222, 198] width 99 height 24
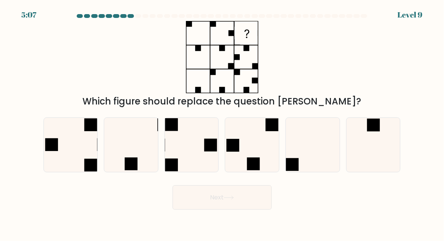
click at [317, 162] on icon at bounding box center [313, 145] width 54 height 54
click at [223, 123] on input "e." at bounding box center [222, 122] width 0 height 2
radio input "true"
click at [251, 210] on button "Next" at bounding box center [222, 198] width 99 height 24
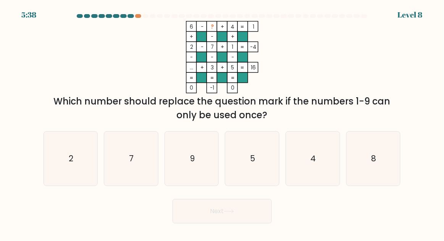
click at [200, 182] on icon "9" at bounding box center [192, 159] width 54 height 54
click at [222, 123] on input "c. 9" at bounding box center [222, 122] width 0 height 2
radio input "true"
click at [210, 224] on button "Next" at bounding box center [222, 211] width 99 height 24
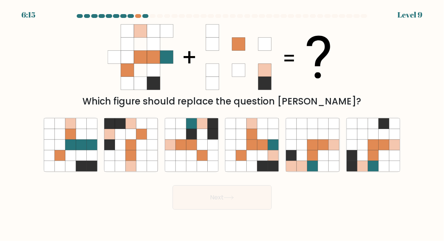
click at [323, 161] on icon at bounding box center [323, 155] width 11 height 11
click at [223, 123] on input "e." at bounding box center [222, 122] width 0 height 2
radio input "true"
click at [266, 161] on icon at bounding box center [263, 155] width 11 height 11
click at [223, 123] on input "d." at bounding box center [222, 122] width 0 height 2
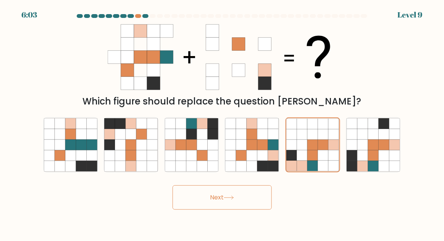
radio input "true"
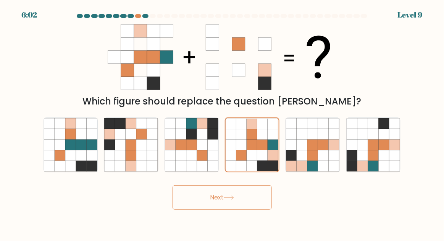
click at [256, 210] on button "Next" at bounding box center [222, 198] width 99 height 24
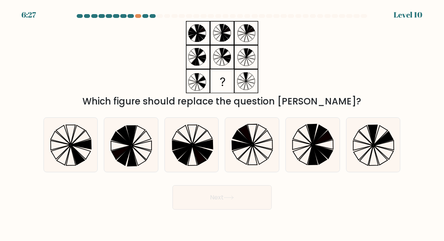
click at [382, 162] on icon at bounding box center [374, 145] width 54 height 54
click at [223, 123] on input "f." at bounding box center [222, 122] width 0 height 2
radio input "true"
click at [242, 203] on button "Next" at bounding box center [222, 198] width 99 height 24
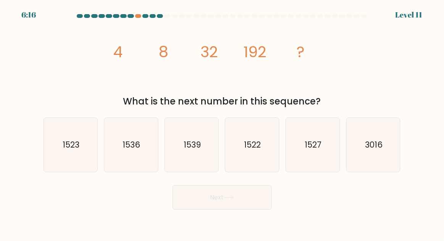
click at [141, 152] on icon "1536" at bounding box center [131, 145] width 54 height 54
click at [222, 123] on input "b. 1536" at bounding box center [222, 122] width 0 height 2
radio input "true"
click at [206, 210] on button "Next" at bounding box center [222, 198] width 99 height 24
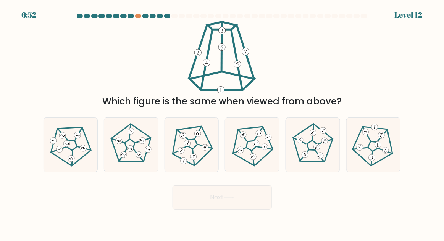
click at [139, 159] on icon at bounding box center [132, 145] width 44 height 44
click at [222, 123] on input "b." at bounding box center [222, 122] width 0 height 2
radio input "true"
click at [217, 205] on button "Next" at bounding box center [222, 198] width 99 height 24
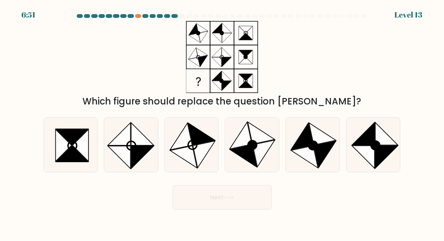
click at [258, 167] on icon at bounding box center [264, 153] width 22 height 27
click at [223, 123] on input "d." at bounding box center [222, 122] width 0 height 2
radio input "true"
click at [254, 207] on button "Next" at bounding box center [222, 198] width 99 height 24
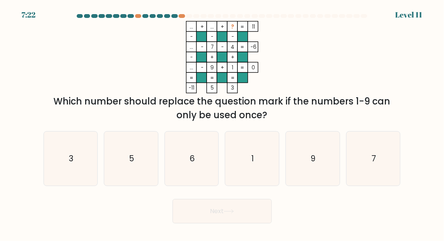
click at [59, 170] on icon "3" at bounding box center [71, 159] width 54 height 54
click at [222, 123] on input "a. 3" at bounding box center [222, 122] width 0 height 2
radio input "true"
click at [207, 221] on button "Next" at bounding box center [222, 211] width 99 height 24
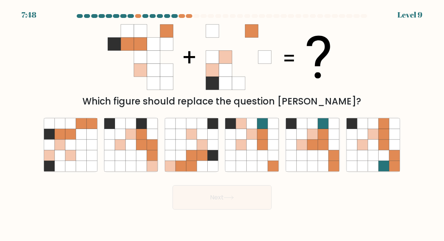
click at [75, 150] on icon at bounding box center [70, 145] width 11 height 11
click at [222, 123] on input "a." at bounding box center [222, 122] width 0 height 2
radio input "true"
click at [188, 204] on button "Next" at bounding box center [222, 198] width 99 height 24
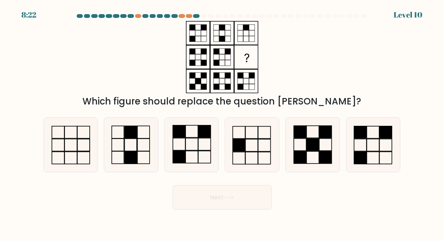
click at [136, 157] on icon at bounding box center [131, 145] width 54 height 54
click at [222, 123] on input "b." at bounding box center [222, 122] width 0 height 2
radio input "true"
click at [216, 205] on button "Next" at bounding box center [222, 198] width 99 height 24
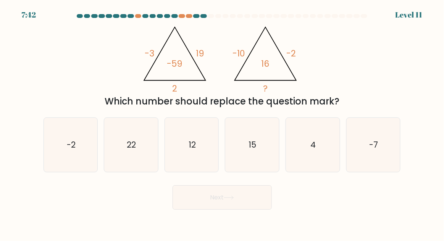
click at [384, 160] on icon "-7" at bounding box center [374, 145] width 54 height 54
click at [223, 123] on input "f. -7" at bounding box center [222, 122] width 0 height 2
radio input "true"
click at [65, 153] on icon "-2" at bounding box center [71, 145] width 54 height 54
click at [222, 123] on input "a. -2" at bounding box center [222, 122] width 0 height 2
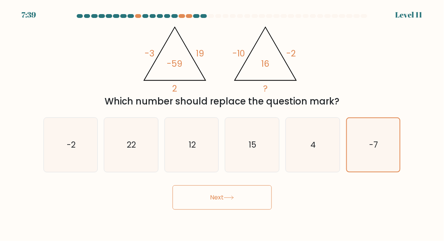
radio input "true"
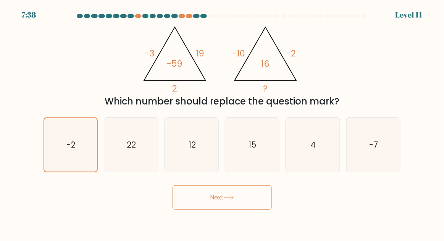
click at [252, 210] on button "Next" at bounding box center [222, 198] width 99 height 24
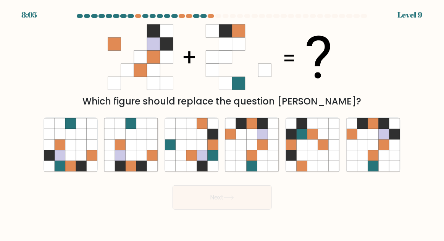
click at [389, 161] on icon at bounding box center [384, 155] width 11 height 11
click at [223, 123] on input "f." at bounding box center [222, 122] width 0 height 2
radio input "true"
click at [276, 210] on div "Next" at bounding box center [222, 196] width 367 height 28
click at [237, 210] on button "Next" at bounding box center [222, 198] width 99 height 24
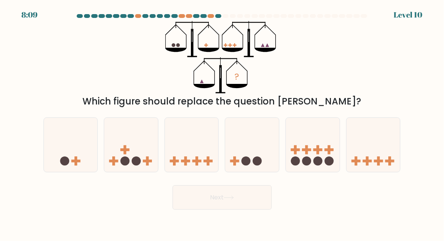
click at [124, 150] on icon at bounding box center [131, 145] width 54 height 45
click at [222, 123] on input "b." at bounding box center [222, 122] width 0 height 2
radio input "true"
click at [237, 210] on button "Next" at bounding box center [222, 198] width 99 height 24
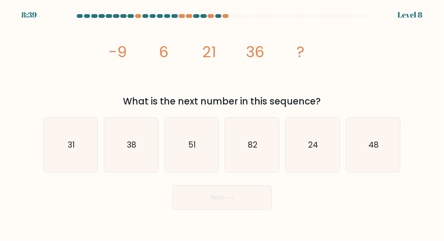
click at [195, 150] on text "51" at bounding box center [193, 144] width 8 height 11
click at [222, 123] on input "c. 51" at bounding box center [222, 122] width 0 height 2
radio input "true"
click at [256, 206] on button "Next" at bounding box center [222, 198] width 99 height 24
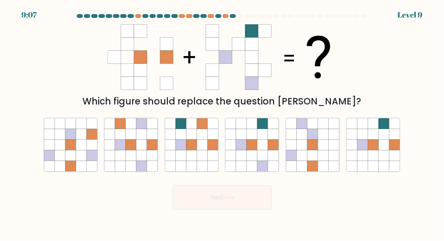
click at [271, 150] on icon at bounding box center [273, 145] width 11 height 11
click at [223, 123] on input "d." at bounding box center [222, 122] width 0 height 2
radio input "true"
click at [252, 210] on button "Next" at bounding box center [222, 198] width 99 height 24
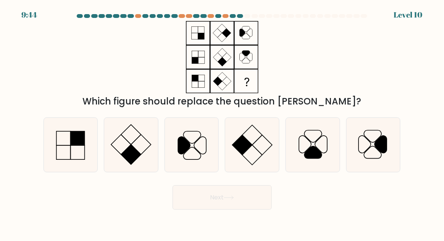
click at [375, 145] on icon at bounding box center [374, 145] width 54 height 54
click at [223, 123] on input "f." at bounding box center [222, 122] width 0 height 2
radio input "true"
click at [268, 208] on button "Next" at bounding box center [222, 198] width 99 height 24
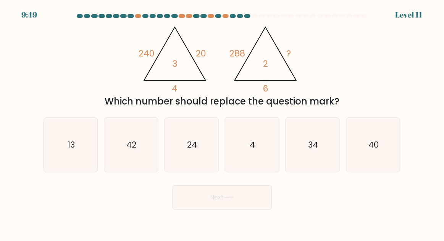
click at [188, 163] on icon "24" at bounding box center [192, 145] width 54 height 54
click at [222, 123] on input "c. 24" at bounding box center [222, 122] width 0 height 2
radio input "true"
click at [207, 210] on button "Next" at bounding box center [222, 198] width 99 height 24
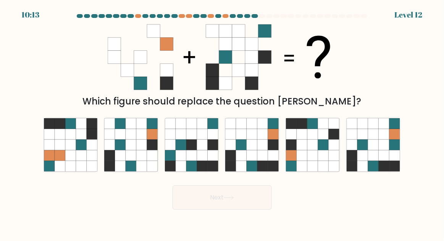
click at [268, 140] on icon at bounding box center [263, 134] width 11 height 11
click at [223, 123] on input "d." at bounding box center [222, 122] width 0 height 2
radio input "true"
click at [255, 207] on button "Next" at bounding box center [222, 198] width 99 height 24
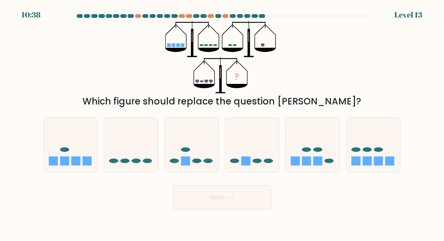
click at [393, 147] on icon at bounding box center [374, 145] width 54 height 45
click at [223, 123] on input "f." at bounding box center [222, 122] width 0 height 2
radio input "true"
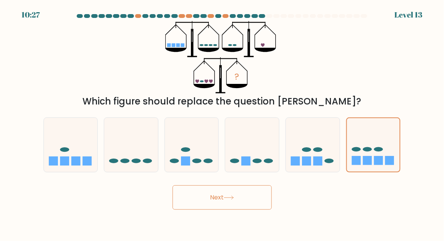
click at [250, 209] on button "Next" at bounding box center [222, 198] width 99 height 24
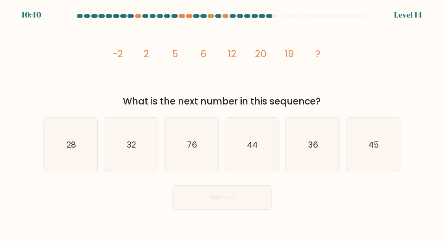
click at [253, 163] on icon "44" at bounding box center [252, 145] width 54 height 54
click at [223, 123] on input "d. 44" at bounding box center [222, 122] width 0 height 2
radio input "true"
click at [232, 200] on button "Next" at bounding box center [222, 198] width 99 height 24
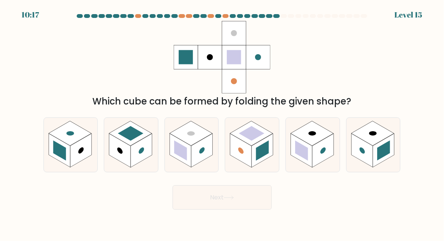
click at [202, 168] on rect at bounding box center [201, 151] width 21 height 34
click at [222, 123] on input "c." at bounding box center [222, 122] width 0 height 2
radio input "true"
click at [214, 200] on button "Next" at bounding box center [222, 198] width 99 height 24
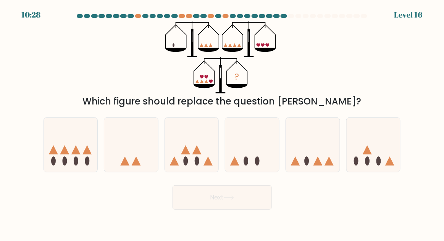
click at [252, 154] on icon at bounding box center [252, 145] width 54 height 45
click at [223, 123] on input "d." at bounding box center [222, 122] width 0 height 2
radio input "true"
click at [233, 200] on icon at bounding box center [229, 198] width 10 height 4
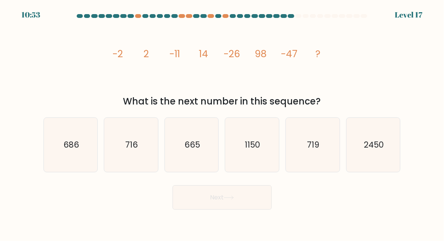
click at [60, 149] on icon "686" at bounding box center [71, 145] width 54 height 54
click at [222, 123] on input "a. 686" at bounding box center [222, 122] width 0 height 2
radio input "true"
click at [214, 200] on button "Next" at bounding box center [222, 198] width 99 height 24
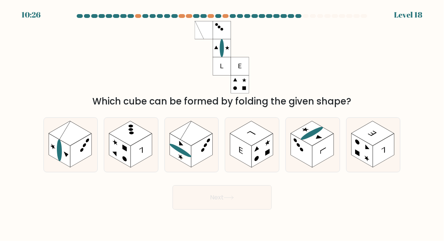
click at [259, 146] on rect at bounding box center [251, 133] width 43 height 25
click at [223, 123] on input "d." at bounding box center [222, 122] width 0 height 2
radio input "true"
click at [242, 200] on button "Next" at bounding box center [222, 198] width 99 height 24
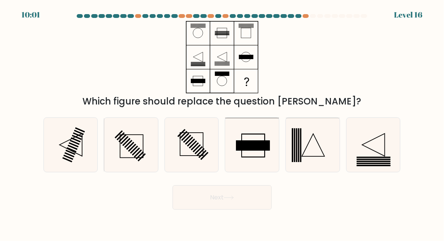
click at [363, 165] on icon at bounding box center [374, 145] width 54 height 54
click at [223, 123] on input "f." at bounding box center [222, 122] width 0 height 2
radio input "true"
click at [251, 205] on button "Next" at bounding box center [222, 198] width 99 height 24
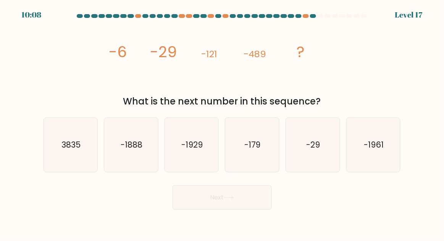
click at [379, 150] on icon "-1961" at bounding box center [374, 145] width 54 height 54
click at [223, 123] on input "f. -1961" at bounding box center [222, 122] width 0 height 2
radio input "true"
click at [252, 210] on button "Next" at bounding box center [222, 198] width 99 height 24
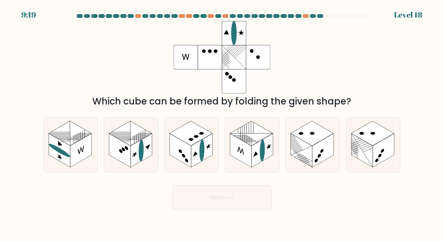
click at [310, 168] on rect at bounding box center [301, 151] width 21 height 34
click at [223, 123] on input "e." at bounding box center [222, 122] width 0 height 2
radio input "true"
click at [228, 210] on button "Next" at bounding box center [222, 198] width 99 height 24
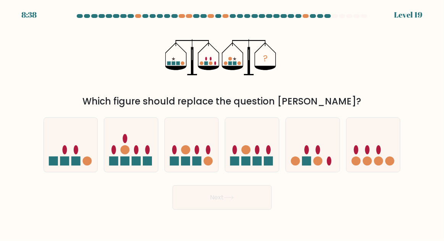
scroll to position [14, 0]
click at [386, 153] on icon at bounding box center [374, 145] width 54 height 45
click at [223, 123] on input "f." at bounding box center [222, 122] width 0 height 2
radio input "true"
click at [271, 195] on button "Next" at bounding box center [222, 198] width 99 height 24
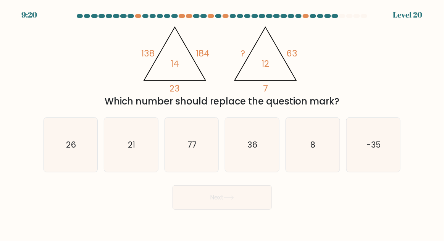
scroll to position [0, 0]
click at [194, 168] on icon "77" at bounding box center [192, 145] width 54 height 54
click at [222, 123] on input "c. 77" at bounding box center [222, 122] width 0 height 2
radio input "true"
click at [213, 210] on button "Next" at bounding box center [222, 198] width 99 height 24
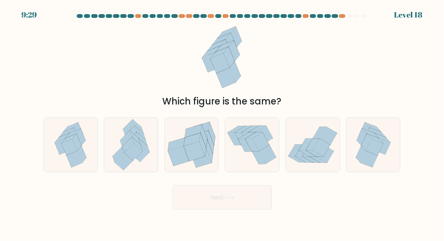
click at [129, 151] on icon at bounding box center [127, 145] width 11 height 16
click at [222, 123] on input "b." at bounding box center [222, 122] width 0 height 2
radio input "true"
click at [322, 157] on icon at bounding box center [321, 148] width 17 height 18
click at [223, 123] on input "e." at bounding box center [222, 122] width 0 height 2
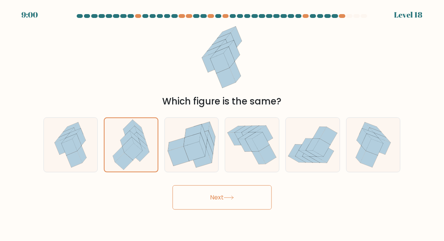
radio input "true"
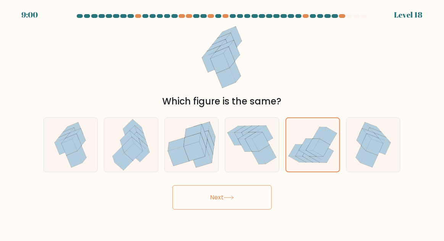
click at [254, 201] on button "Next" at bounding box center [222, 198] width 99 height 24
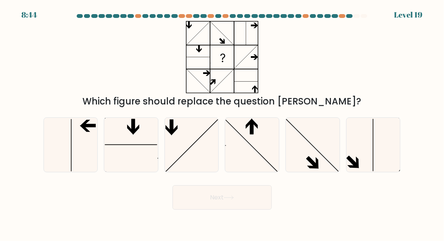
click at [328, 162] on icon at bounding box center [313, 145] width 54 height 54
click at [223, 123] on input "e." at bounding box center [222, 122] width 0 height 2
radio input "true"
click at [262, 208] on button "Next" at bounding box center [222, 198] width 99 height 24
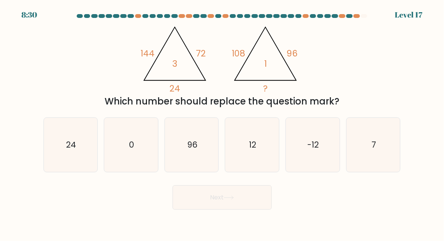
click at [133, 150] on text "0" at bounding box center [131, 144] width 5 height 11
click at [222, 123] on input "b. 0" at bounding box center [222, 122] width 0 height 2
radio input "true"
click at [233, 200] on icon at bounding box center [228, 197] width 9 height 3
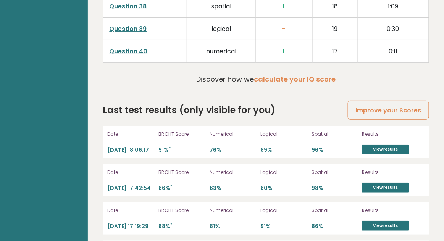
scroll to position [2107, 0]
click at [381, 149] on link "View results" at bounding box center [385, 150] width 47 height 10
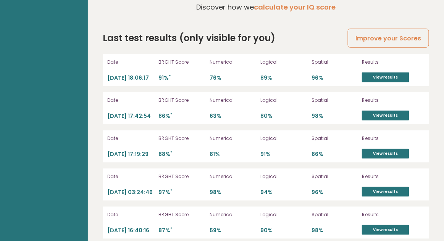
scroll to position [2181, 0]
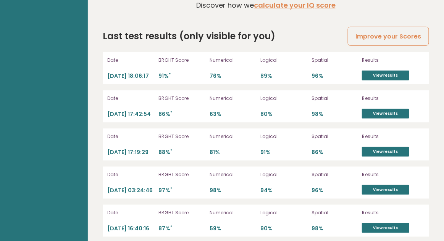
click at [404, 74] on link "View results" at bounding box center [385, 76] width 47 height 10
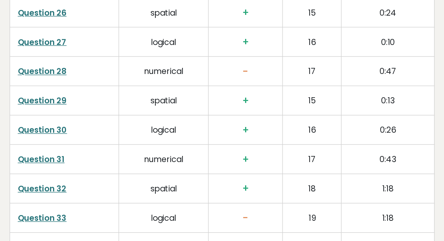
scroll to position [1826, 0]
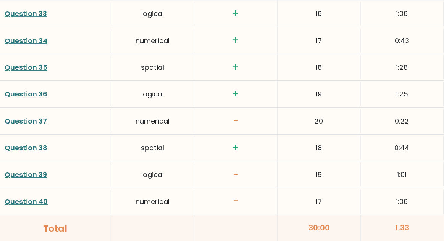
scroll to position [2015, 0]
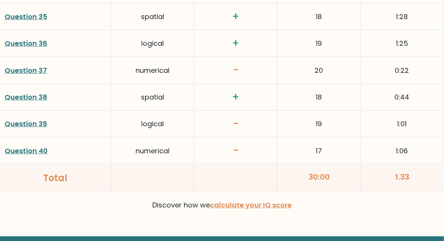
click at [32, 146] on link "Question 40" at bounding box center [26, 151] width 43 height 10
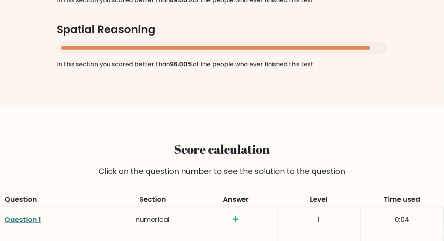
scroll to position [0, 0]
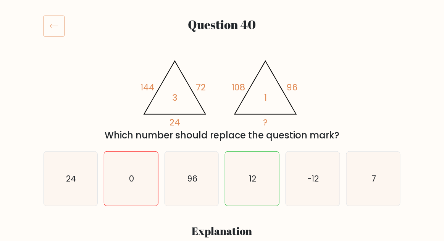
scroll to position [196, 0]
